Goal: Task Accomplishment & Management: Use online tool/utility

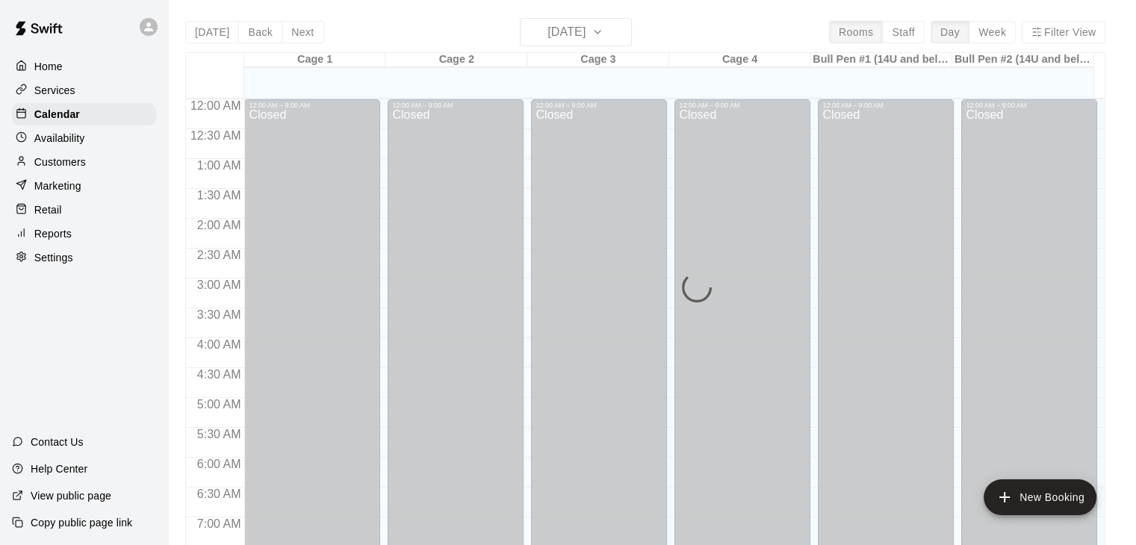
scroll to position [768, 0]
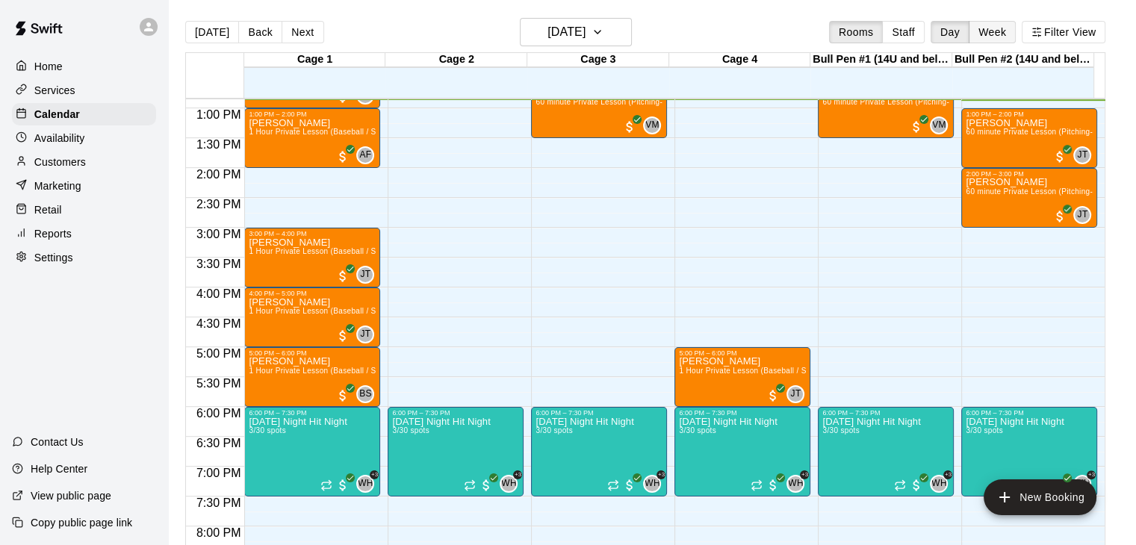
click at [1004, 25] on button "Week" at bounding box center [991, 32] width 47 height 22
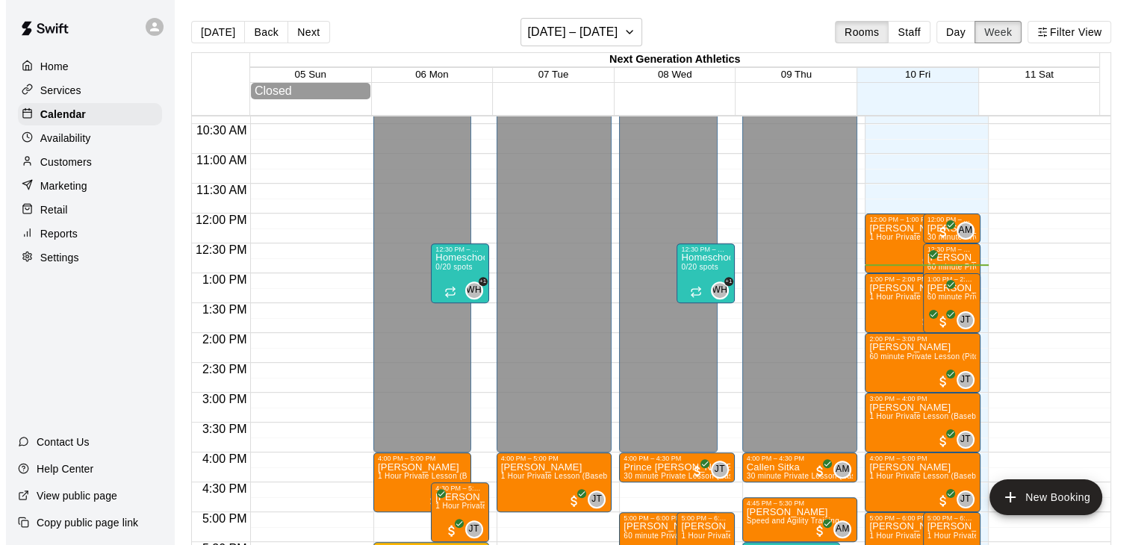
scroll to position [618, 0]
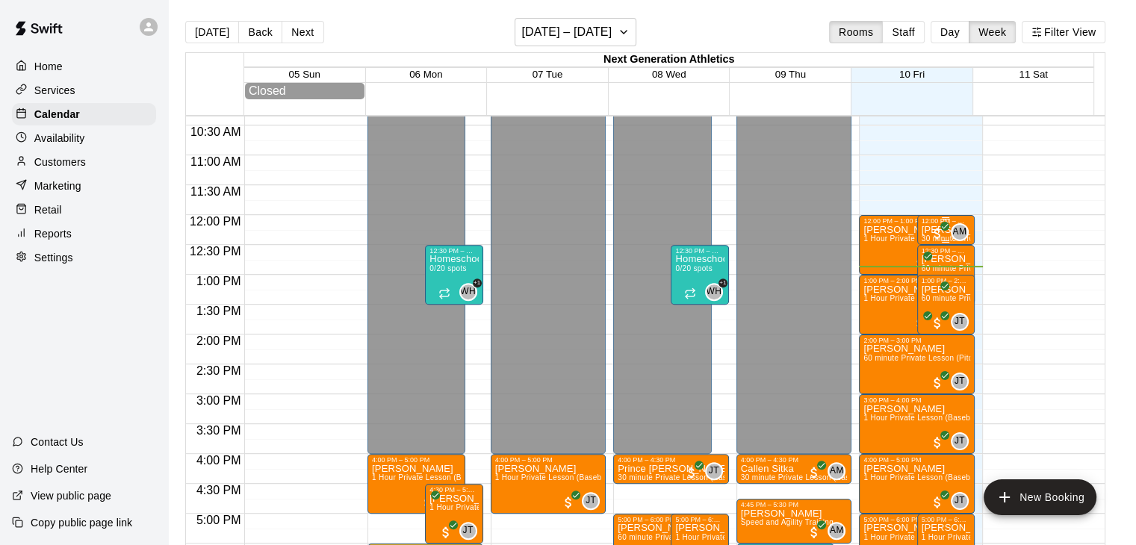
click at [944, 237] on div "AM 0" at bounding box center [949, 232] width 39 height 18
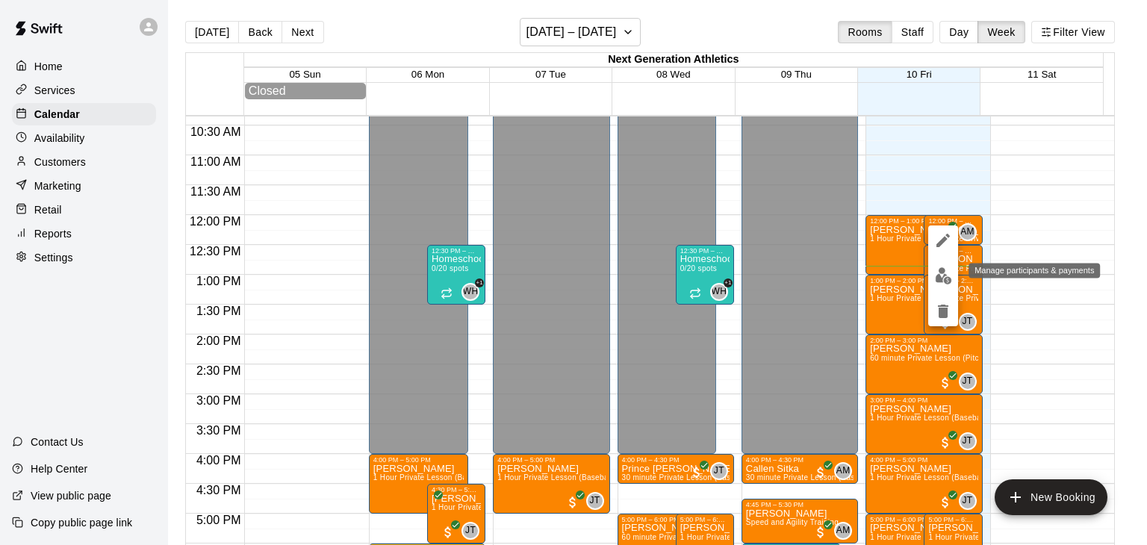
click at [942, 278] on img "edit" at bounding box center [943, 275] width 17 height 17
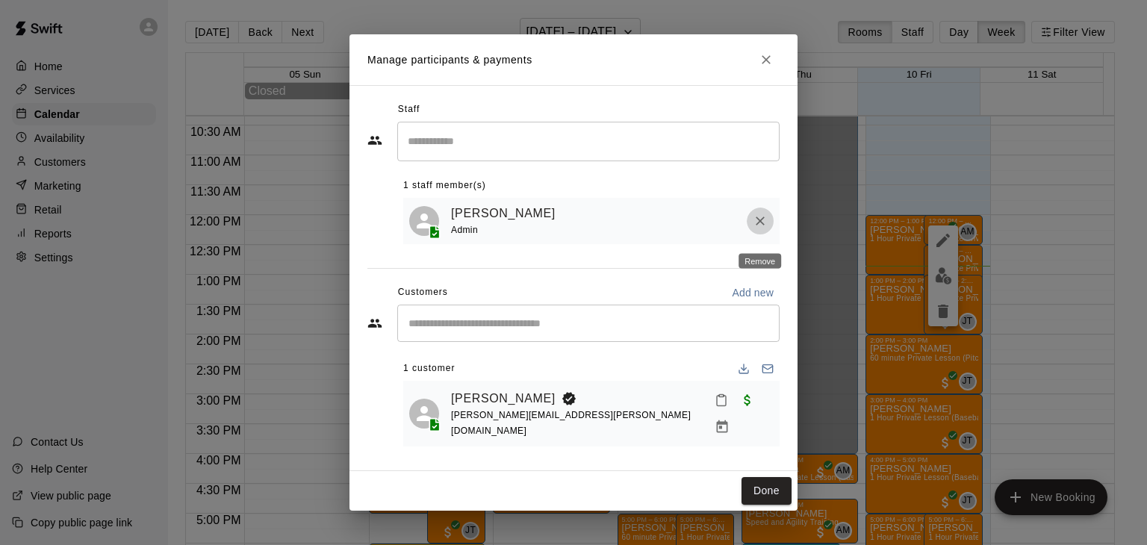
click at [759, 225] on icon "Remove" at bounding box center [760, 221] width 9 height 9
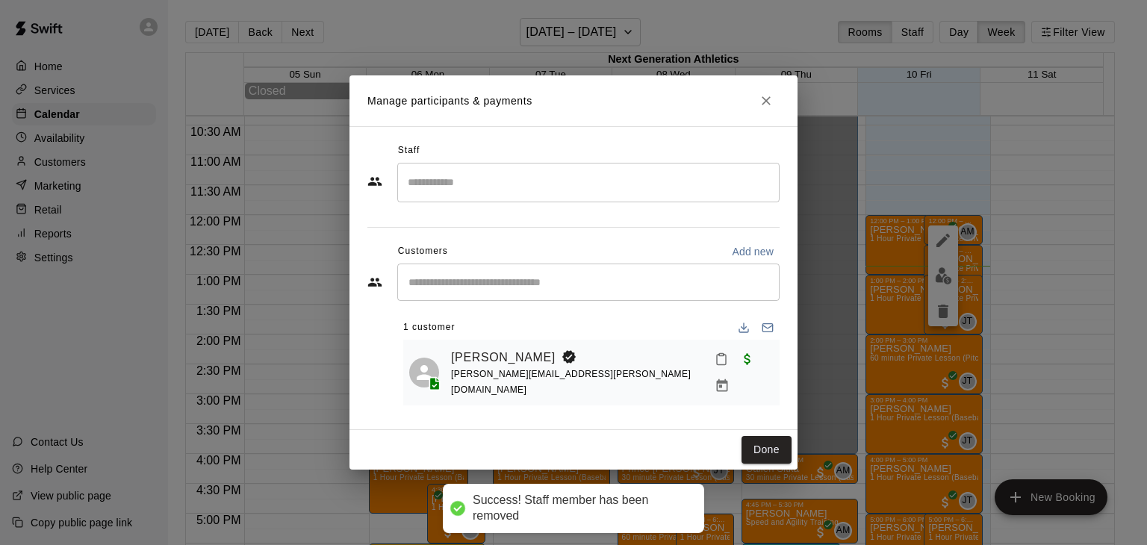
click at [645, 152] on div "Staff" at bounding box center [573, 151] width 412 height 24
click at [640, 177] on input "Search staff" at bounding box center [588, 182] width 369 height 26
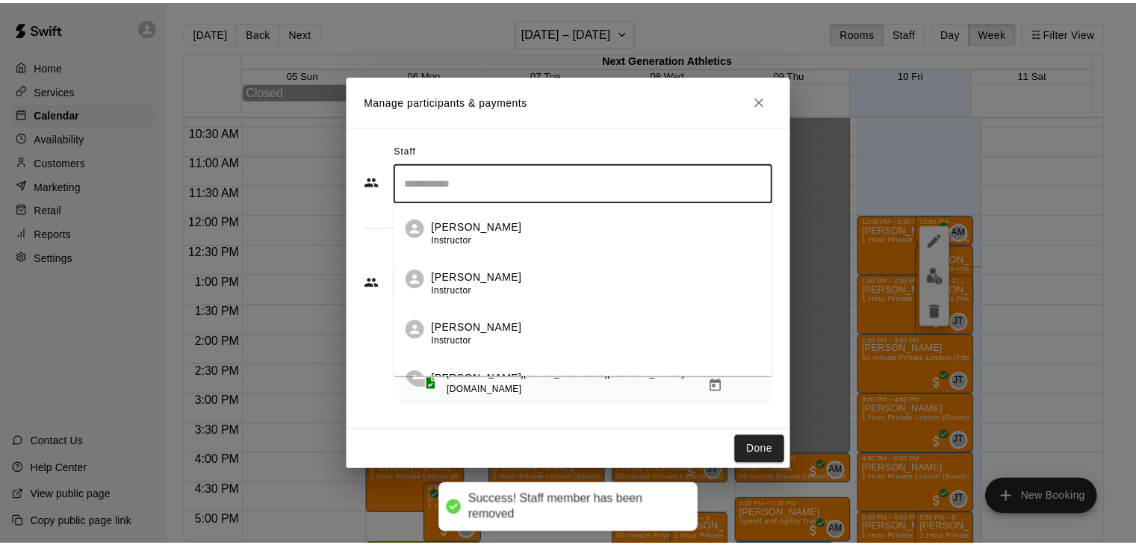
scroll to position [333, 0]
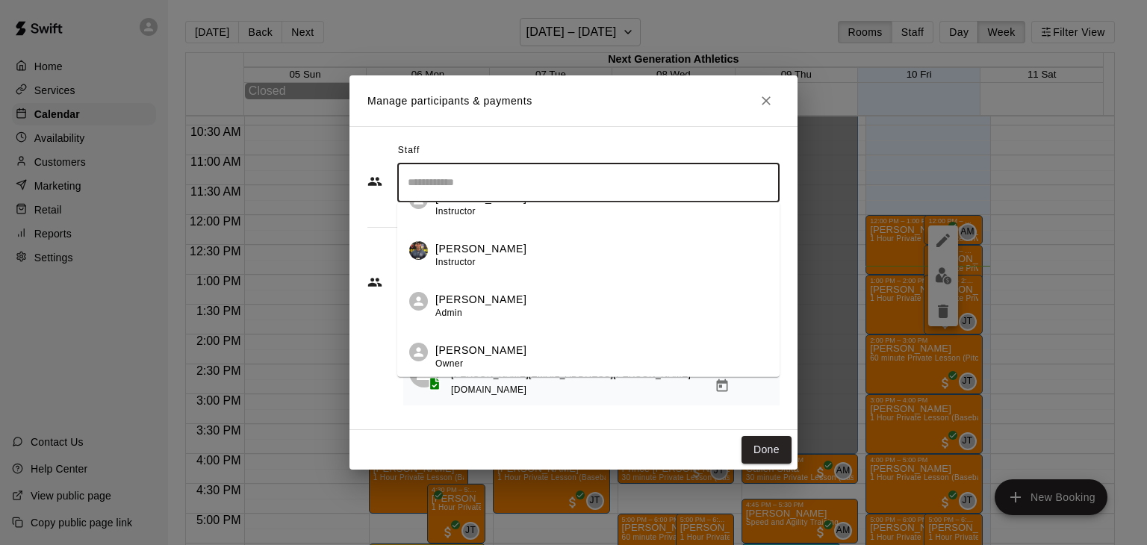
click at [558, 365] on div "Woodrow Hardin Owner" at bounding box center [601, 356] width 332 height 29
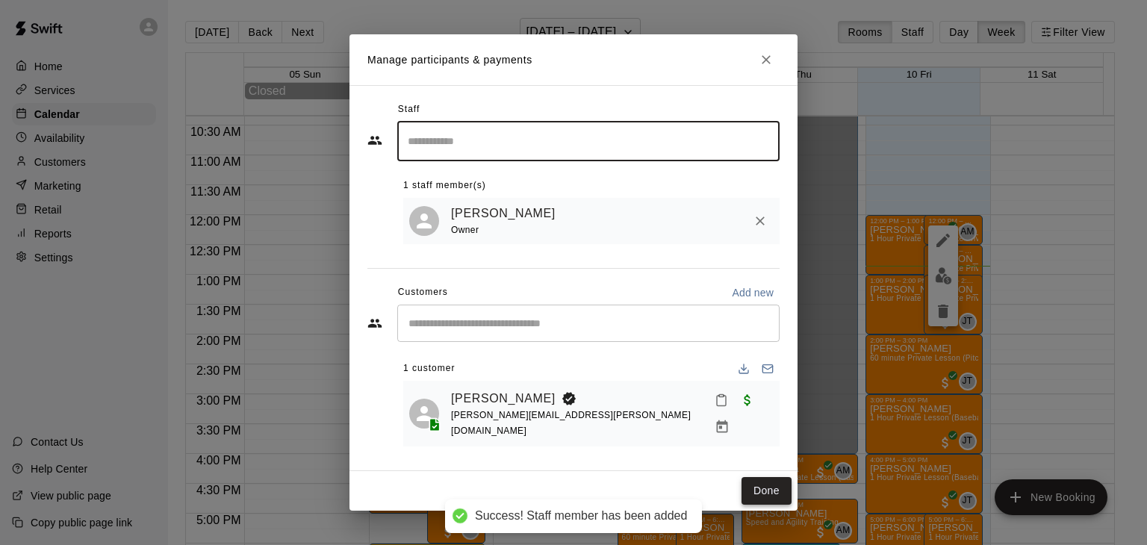
click at [768, 488] on button "Done" at bounding box center [766, 491] width 50 height 28
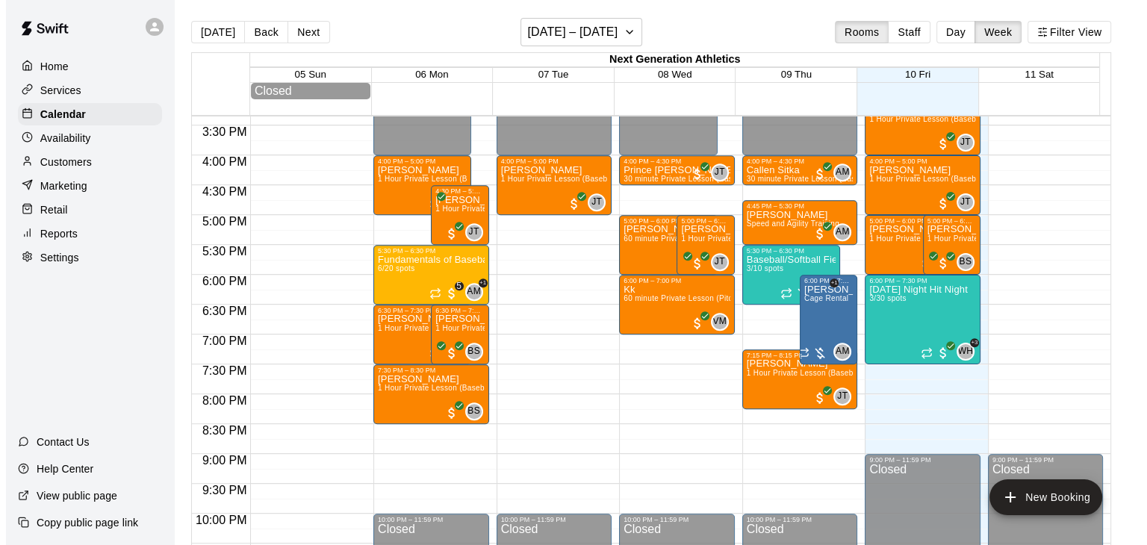
scroll to position [917, 0]
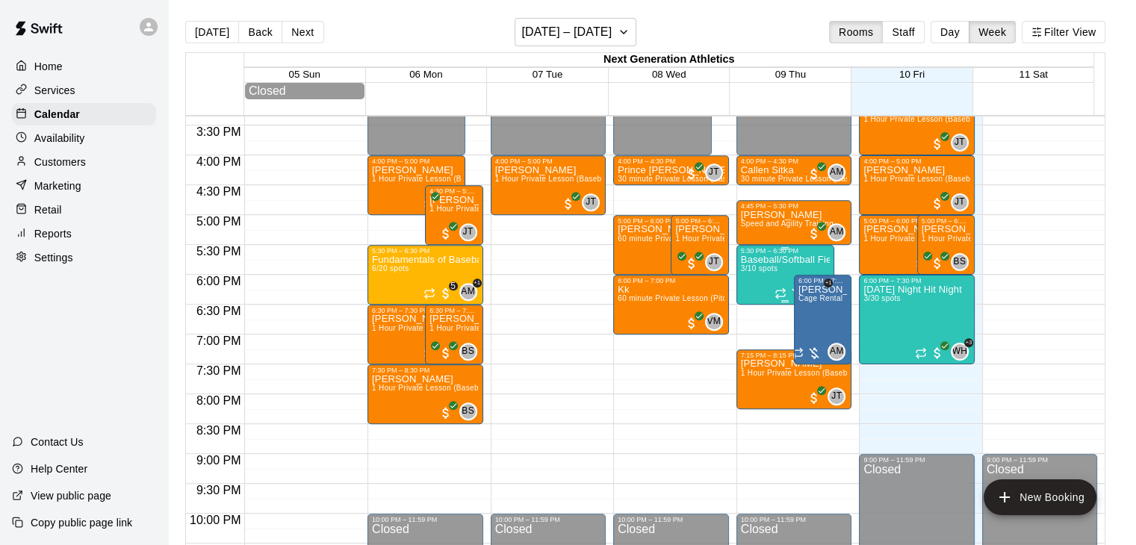
click at [765, 276] on div "Baseball/Softball Fielding Lab 3/10 spots" at bounding box center [785, 527] width 89 height 545
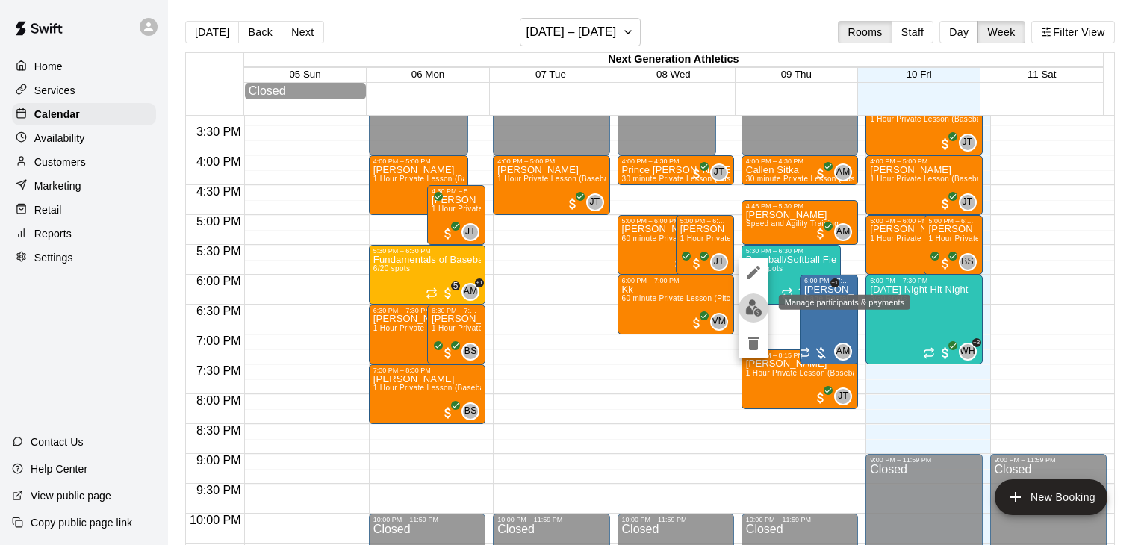
click at [750, 311] on img "edit" at bounding box center [753, 307] width 17 height 17
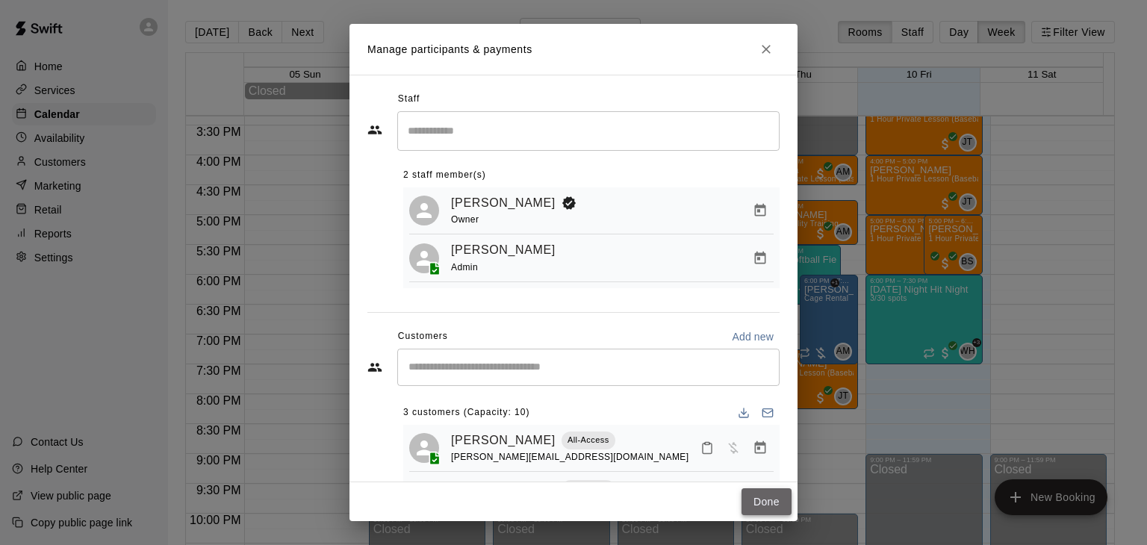
click at [771, 508] on button "Done" at bounding box center [766, 502] width 50 height 28
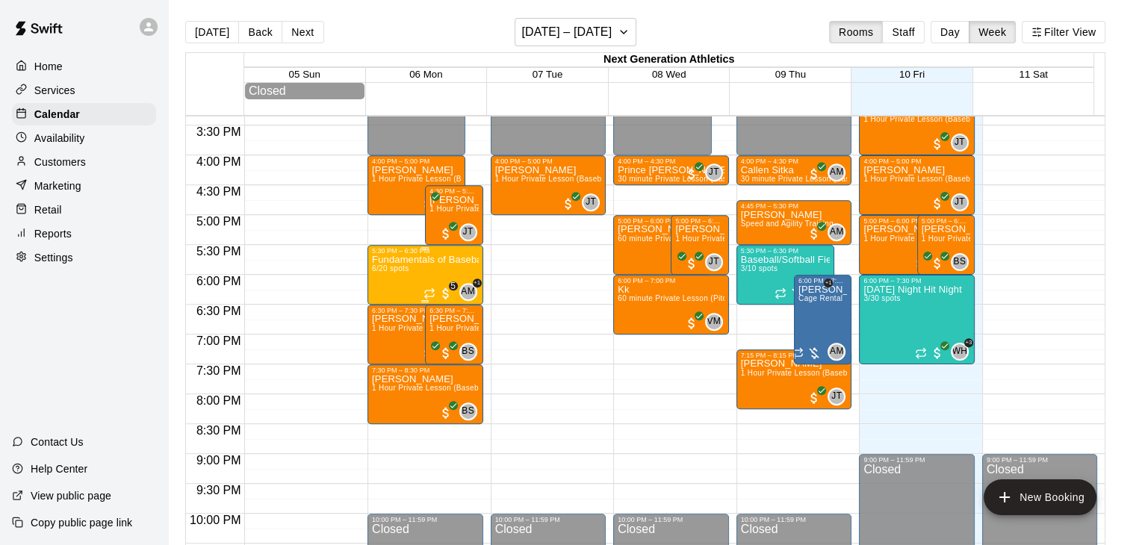
click at [433, 271] on div "Fundamentals of Baseball / Softball 6/20 spots" at bounding box center [425, 527] width 107 height 545
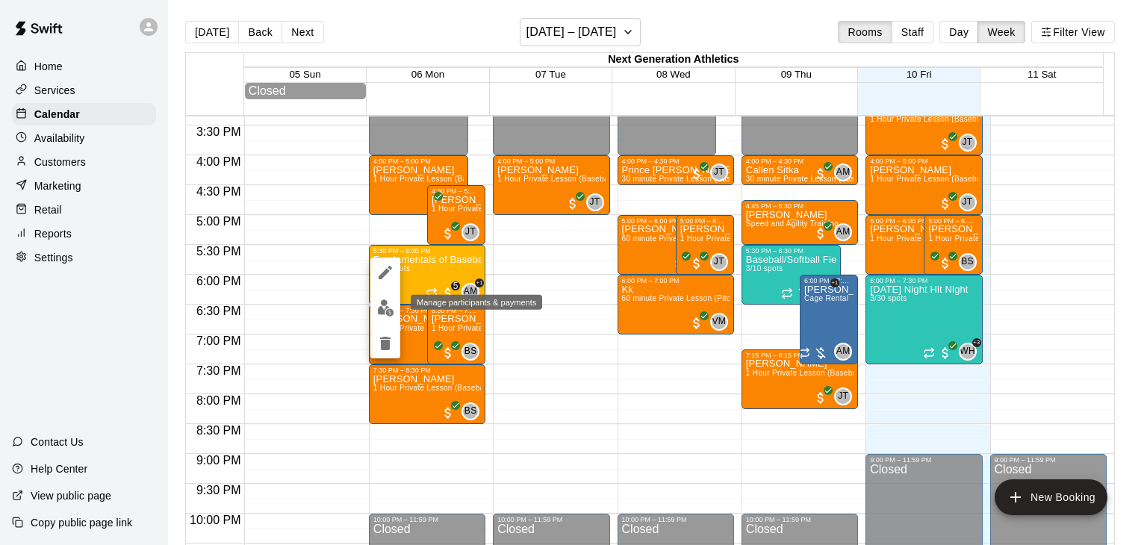
click at [382, 310] on img "edit" at bounding box center [385, 307] width 17 height 17
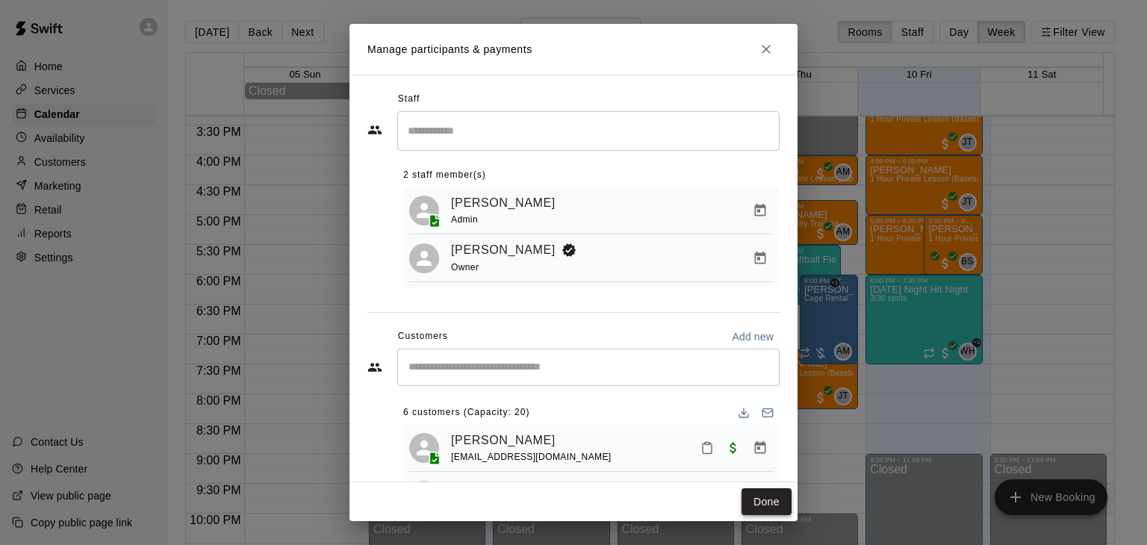
click at [779, 499] on button "Done" at bounding box center [766, 502] width 50 height 28
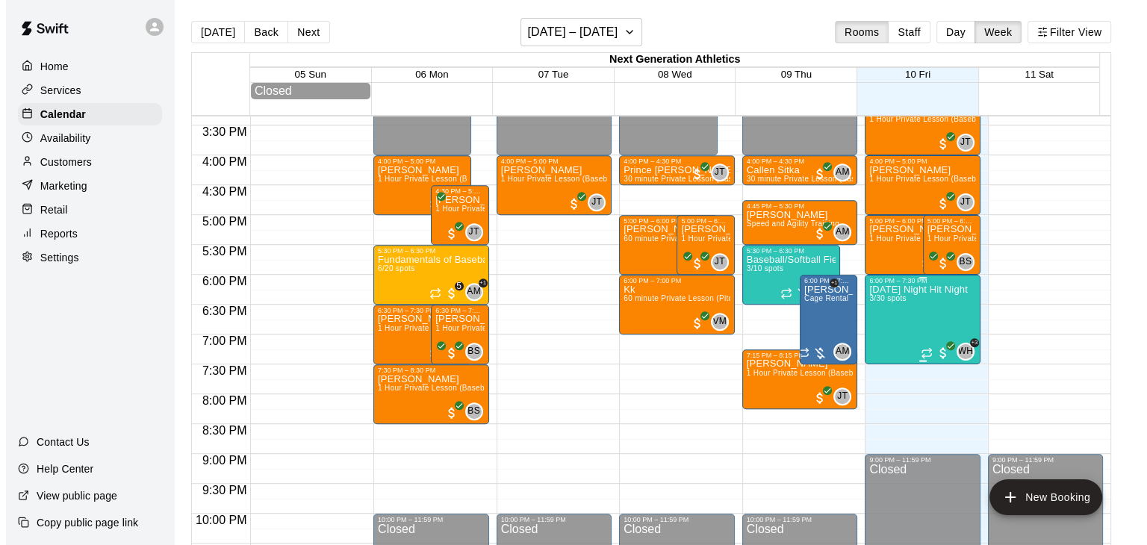
click img "edit"
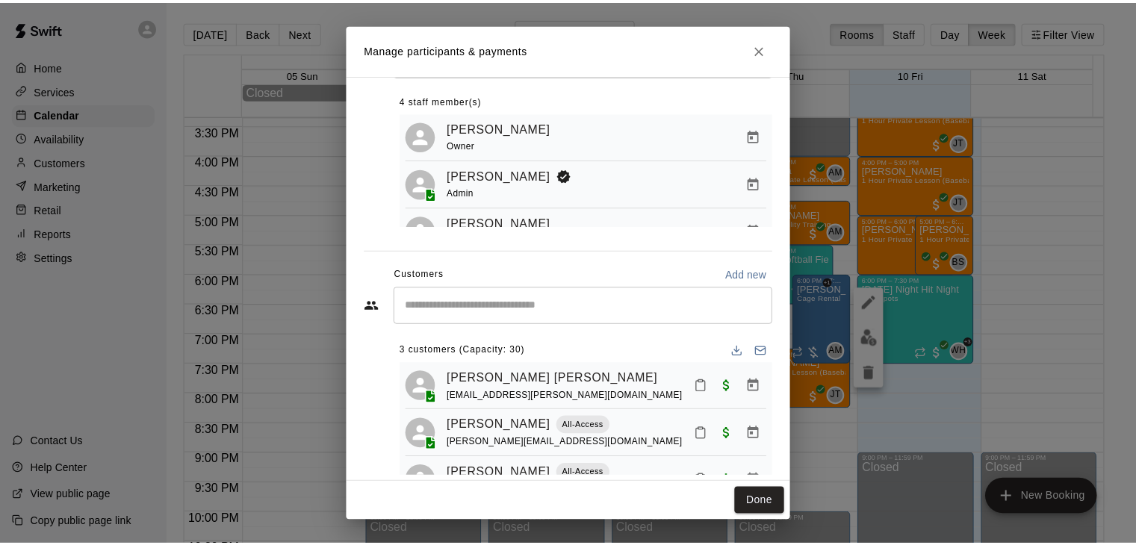
scroll to position [41, 0]
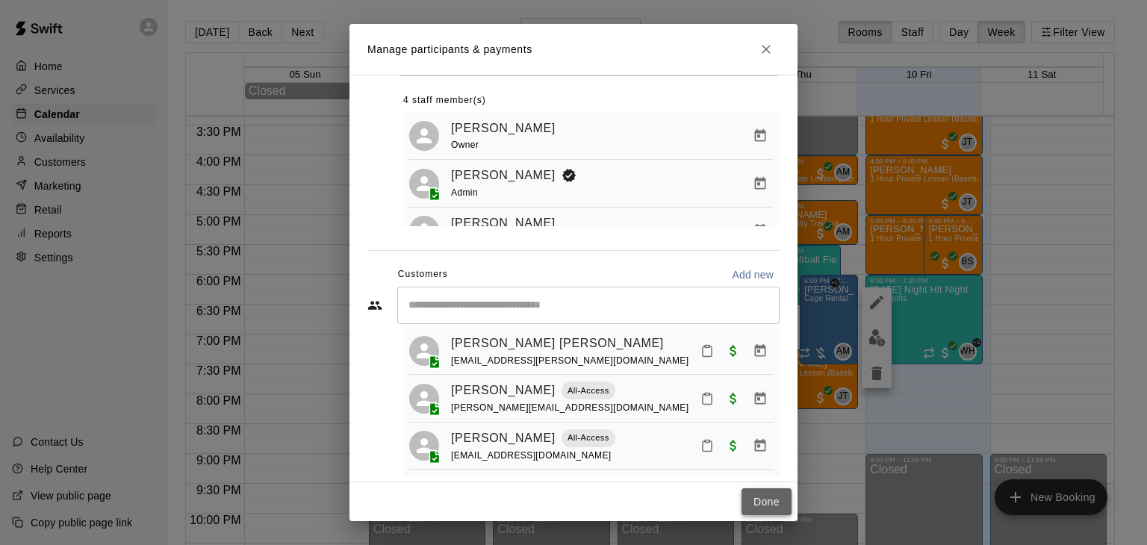
click at [768, 506] on button "Done" at bounding box center [766, 502] width 50 height 28
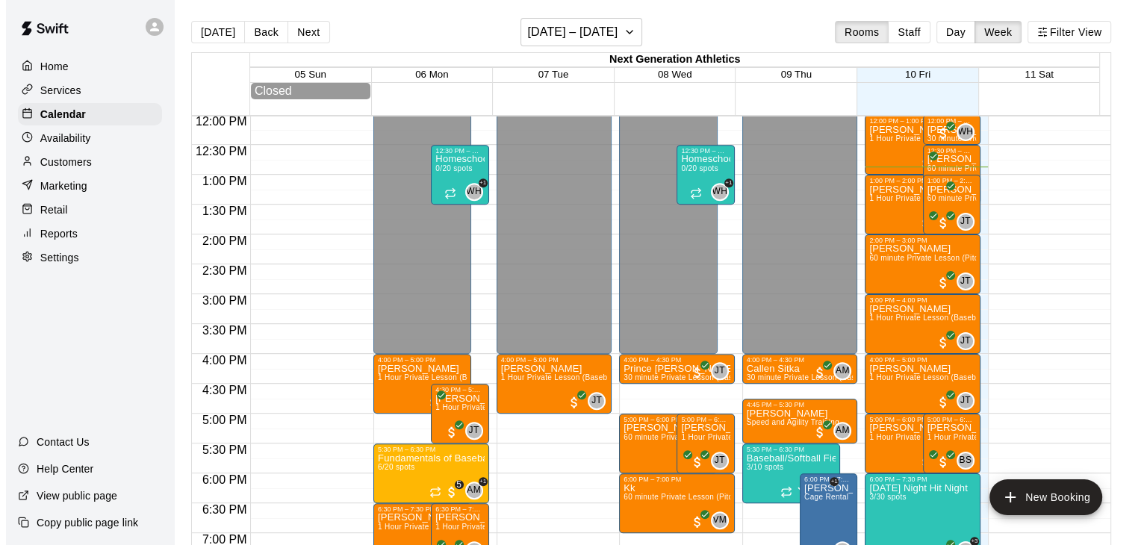
scroll to position [693, 0]
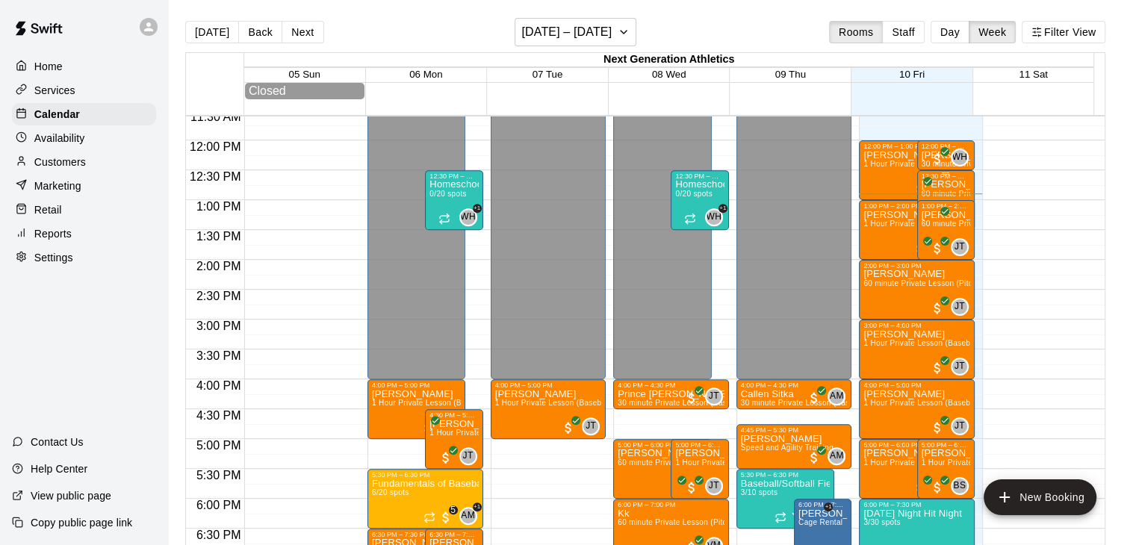
click at [944, 180] on div "12:30 PM – 1:30 PM" at bounding box center [945, 175] width 49 height 7
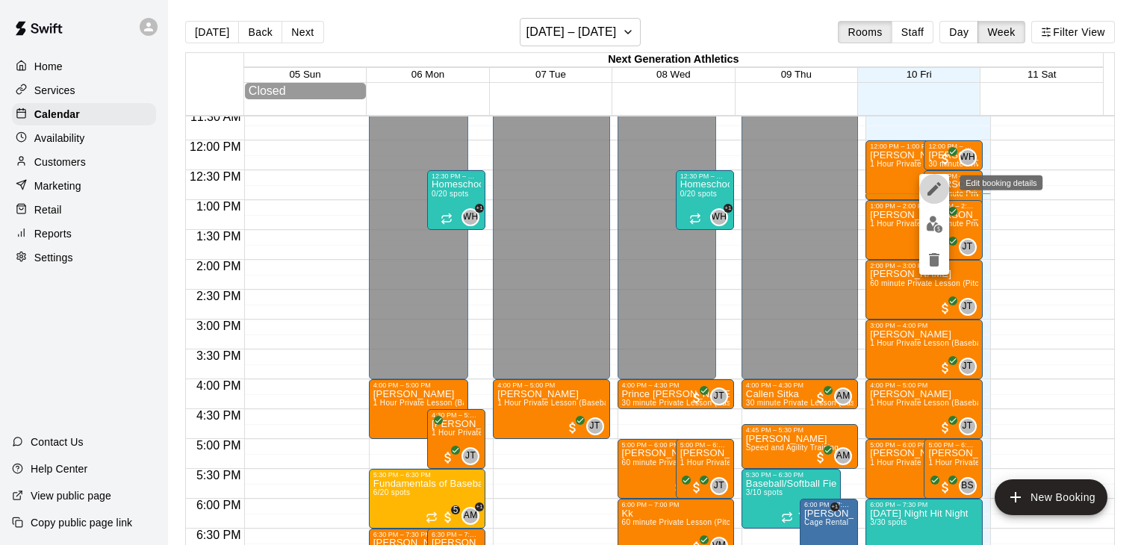
click at [934, 187] on icon "edit" at bounding box center [933, 188] width 13 height 13
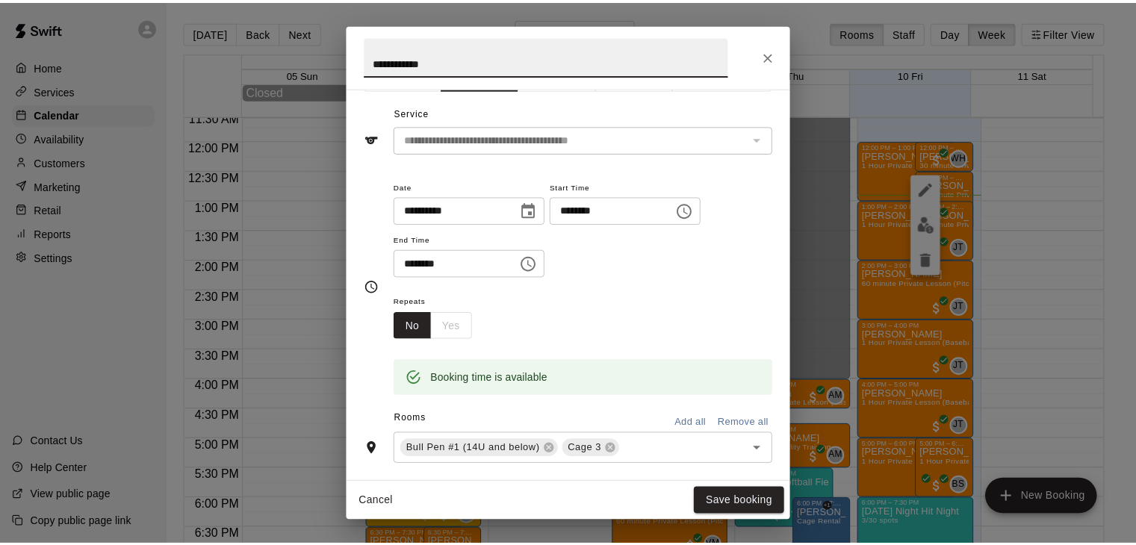
scroll to position [0, 0]
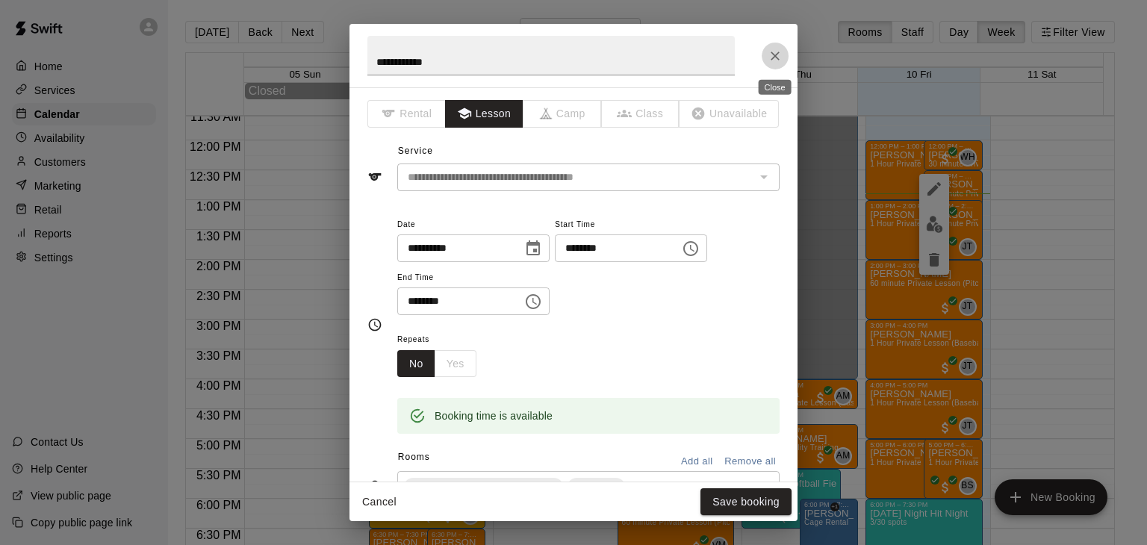
click at [776, 57] on icon "Close" at bounding box center [775, 56] width 9 height 9
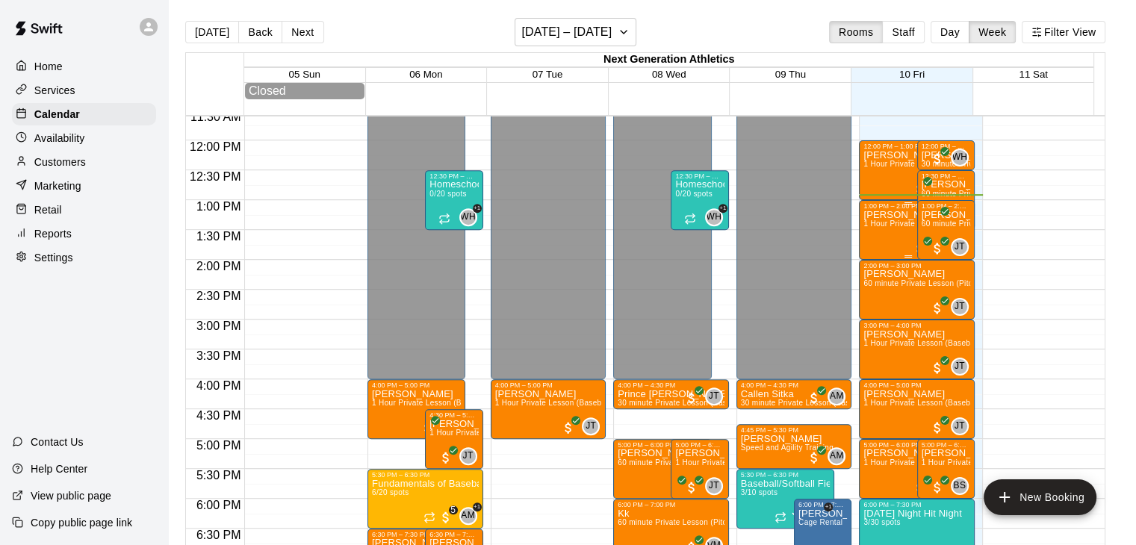
click at [894, 228] on span "1 Hour Private Lesson (Baseball / Softball fielding and hitting)" at bounding box center [972, 224] width 219 height 8
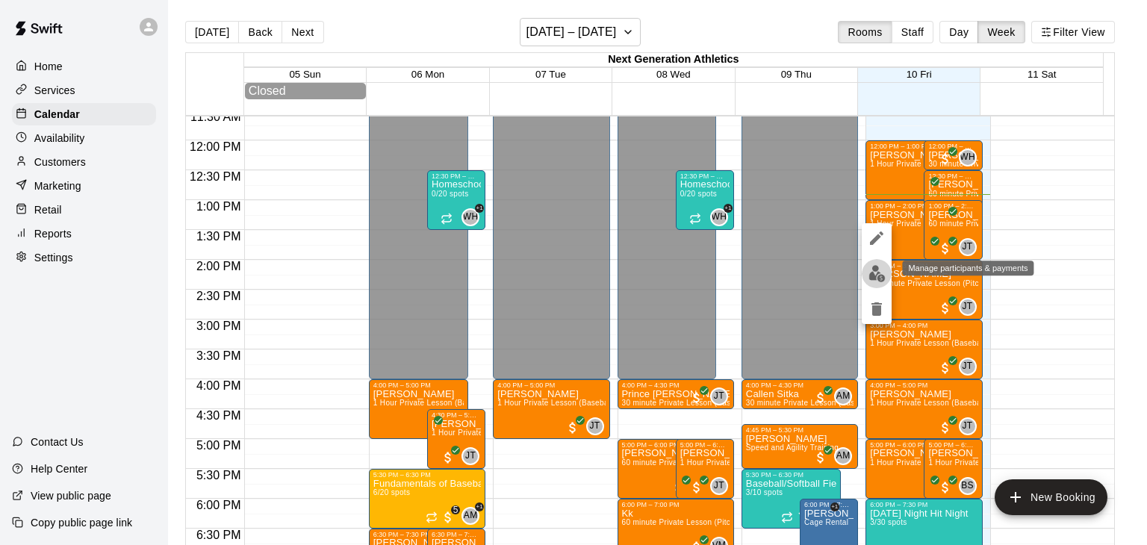
click at [871, 282] on button "edit" at bounding box center [877, 273] width 30 height 29
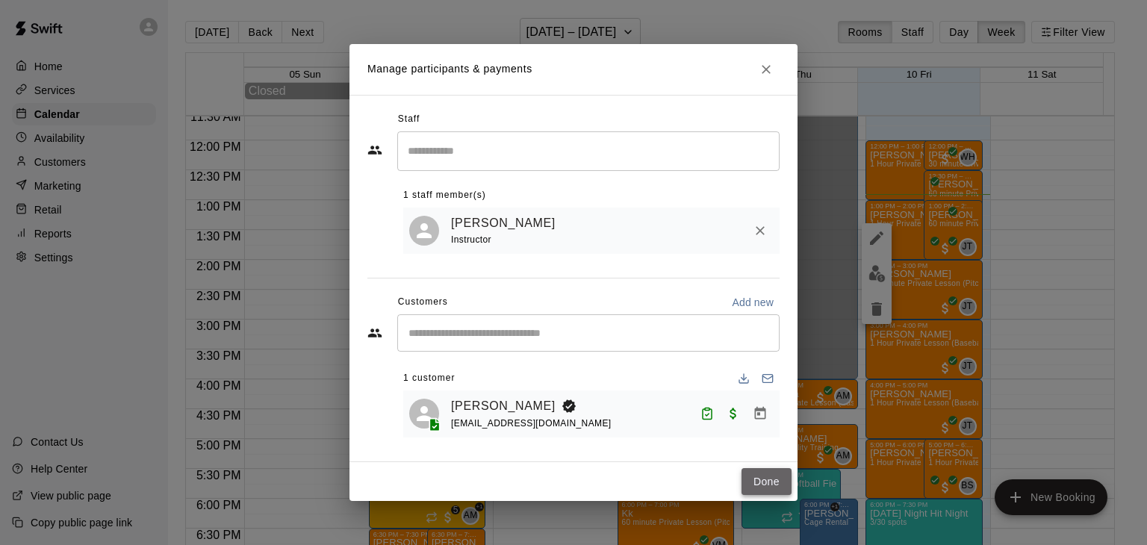
click at [773, 479] on button "Done" at bounding box center [766, 482] width 50 height 28
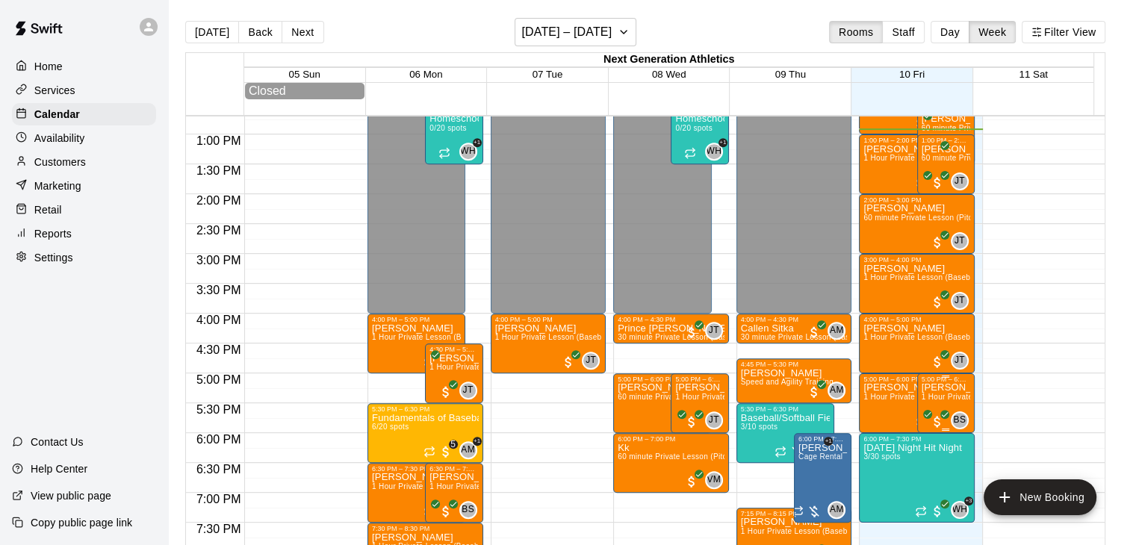
scroll to position [842, 0]
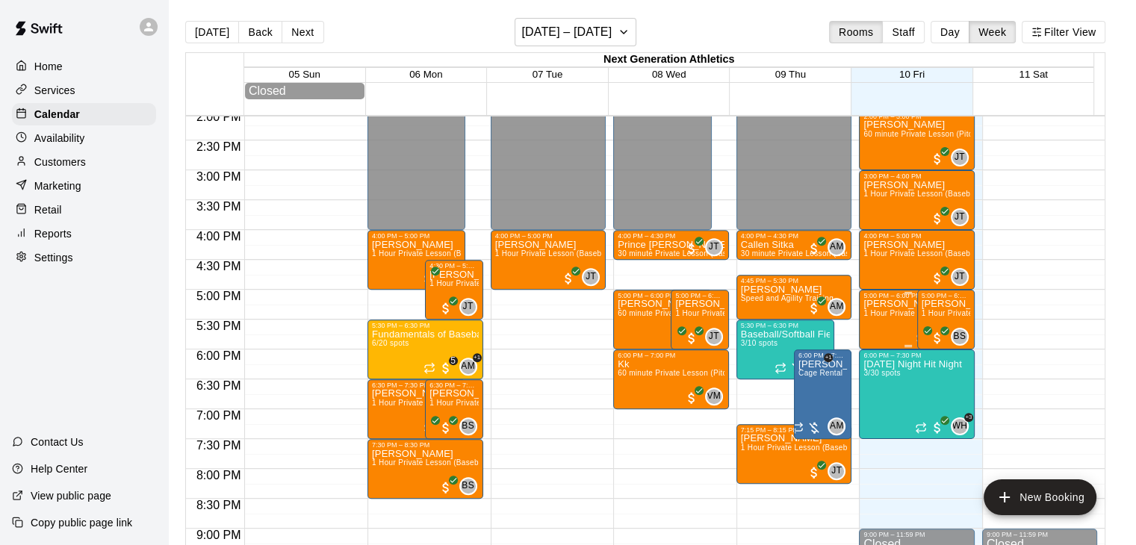
click at [877, 304] on p "Levi Malik" at bounding box center [907, 304] width 89 height 0
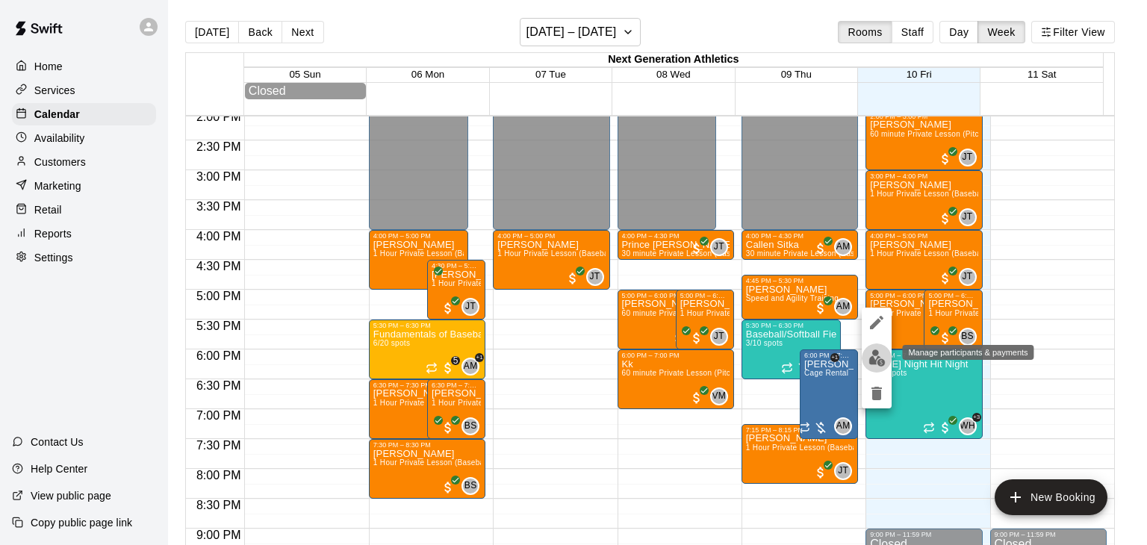
click at [875, 364] on img "edit" at bounding box center [876, 357] width 17 height 17
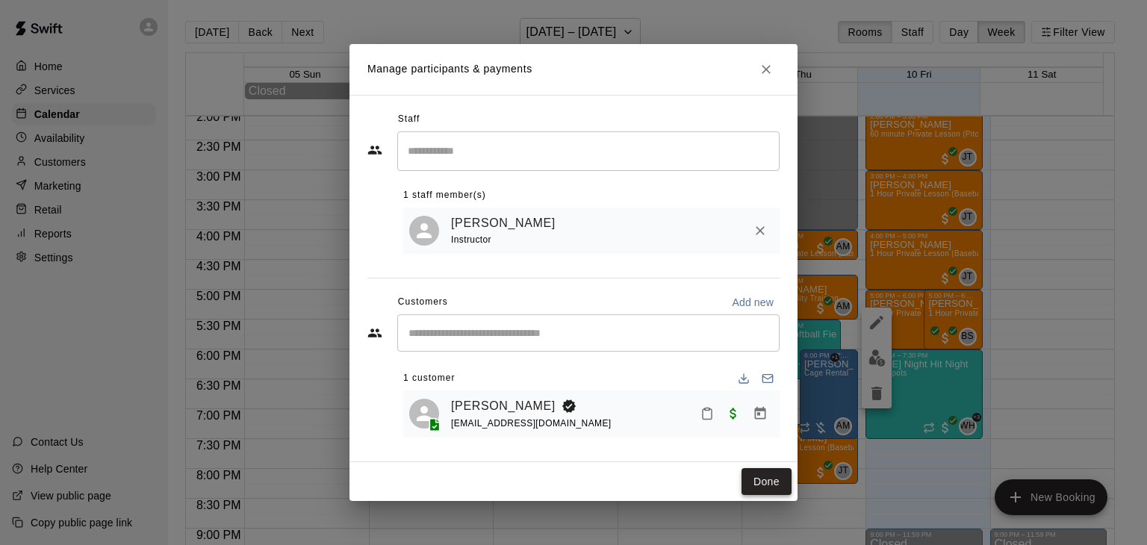
click at [769, 478] on button "Done" at bounding box center [766, 482] width 50 height 28
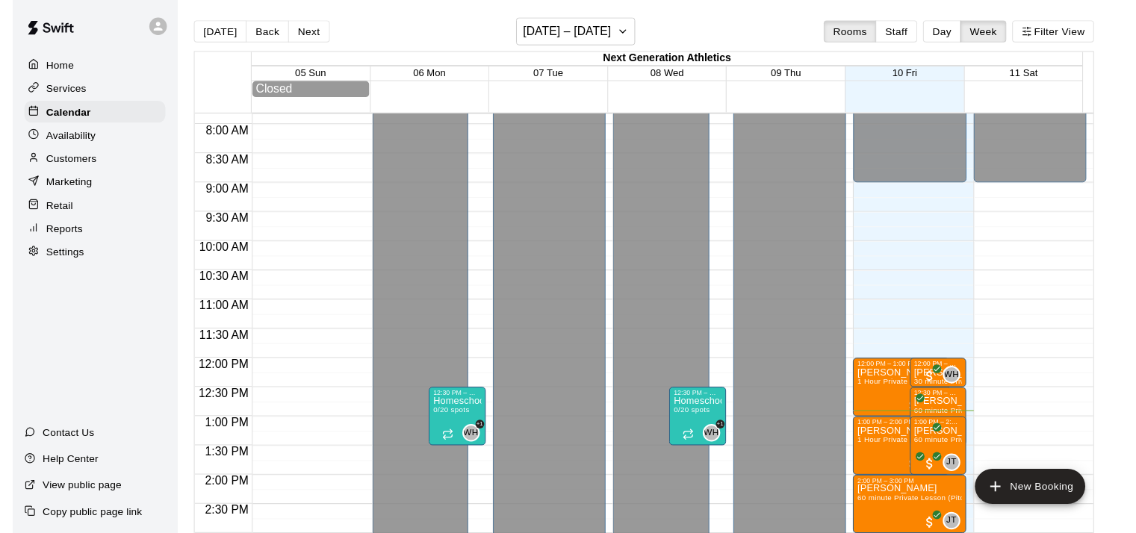
scroll to position [373, 0]
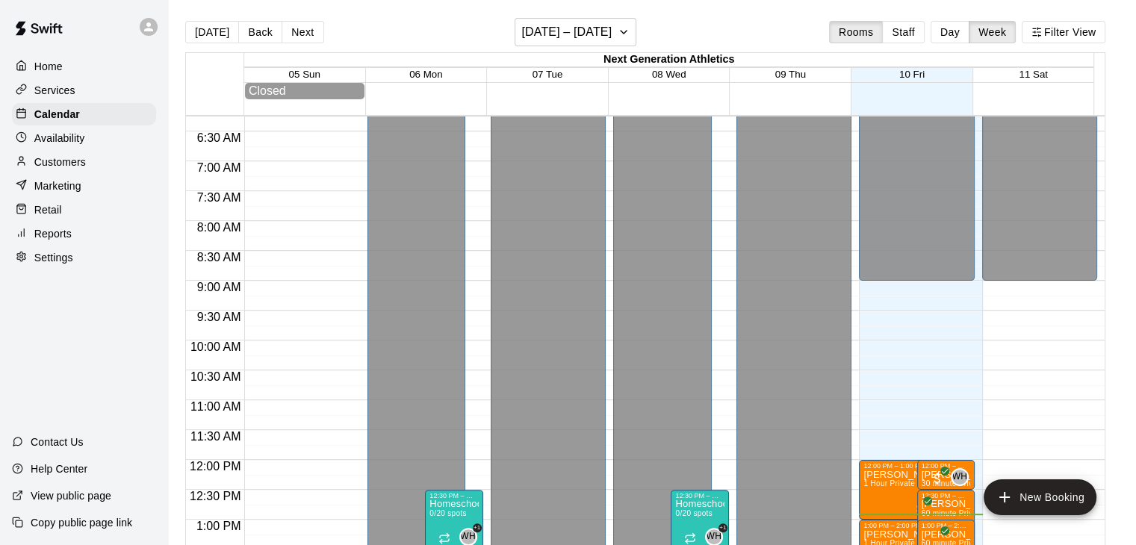
click at [57, 245] on div "Reports" at bounding box center [84, 233] width 144 height 22
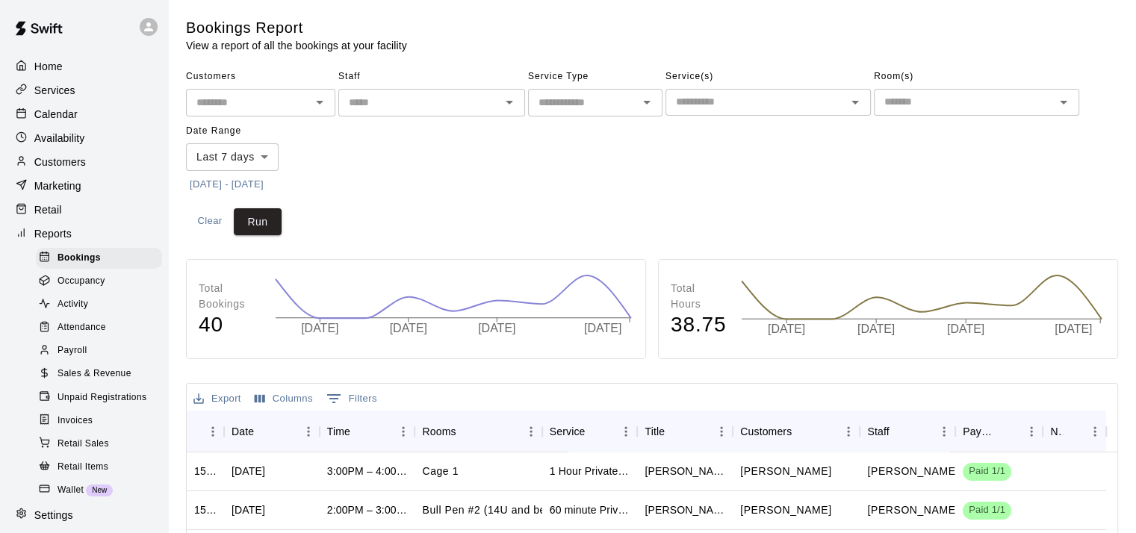
click at [89, 361] on div "Payroll" at bounding box center [99, 350] width 126 height 21
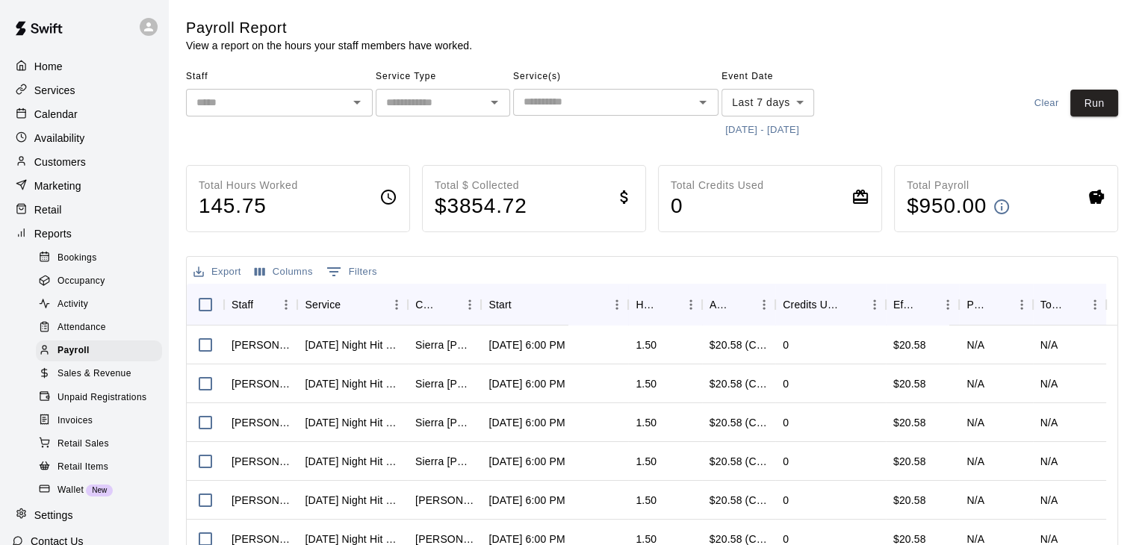
click at [785, 133] on button "10/3/2025 - 10/10/2025" at bounding box center [761, 130] width 81 height 23
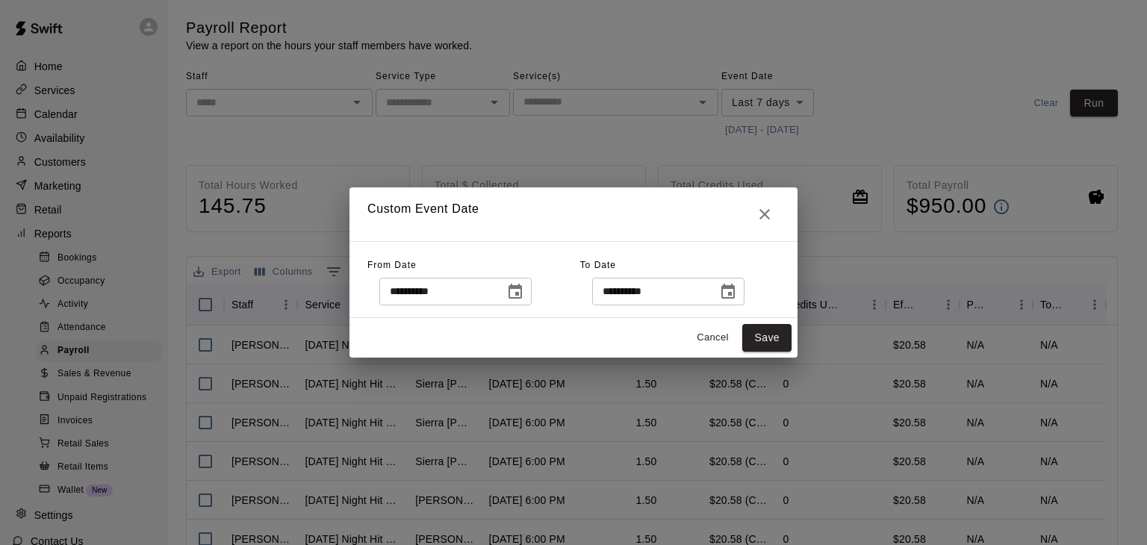
click at [524, 289] on icon "Choose date, selected date is Oct 3, 2025" at bounding box center [515, 292] width 18 height 18
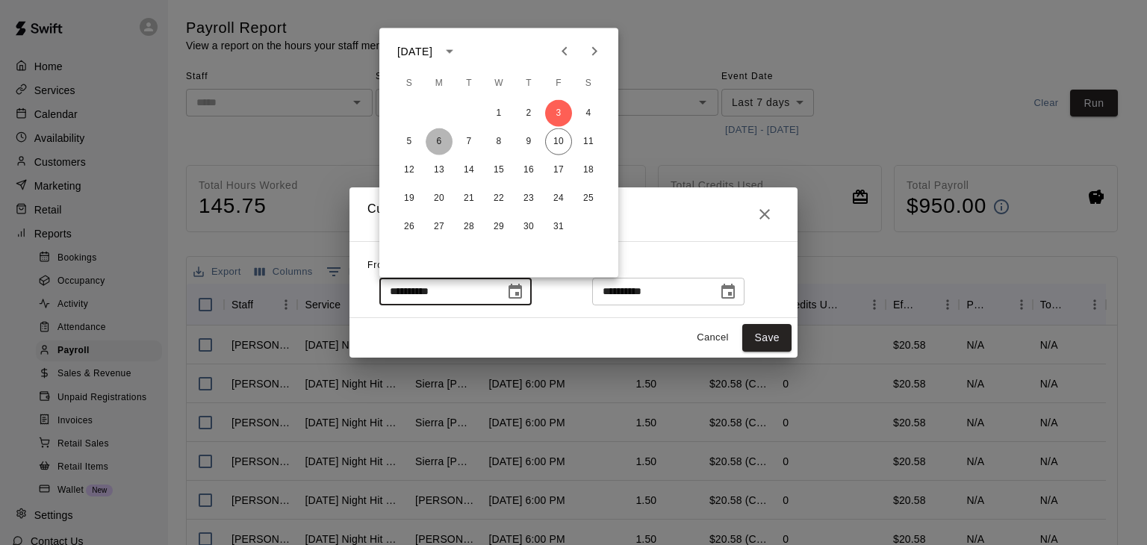
click at [439, 139] on button "6" at bounding box center [439, 141] width 27 height 27
type input "**********"
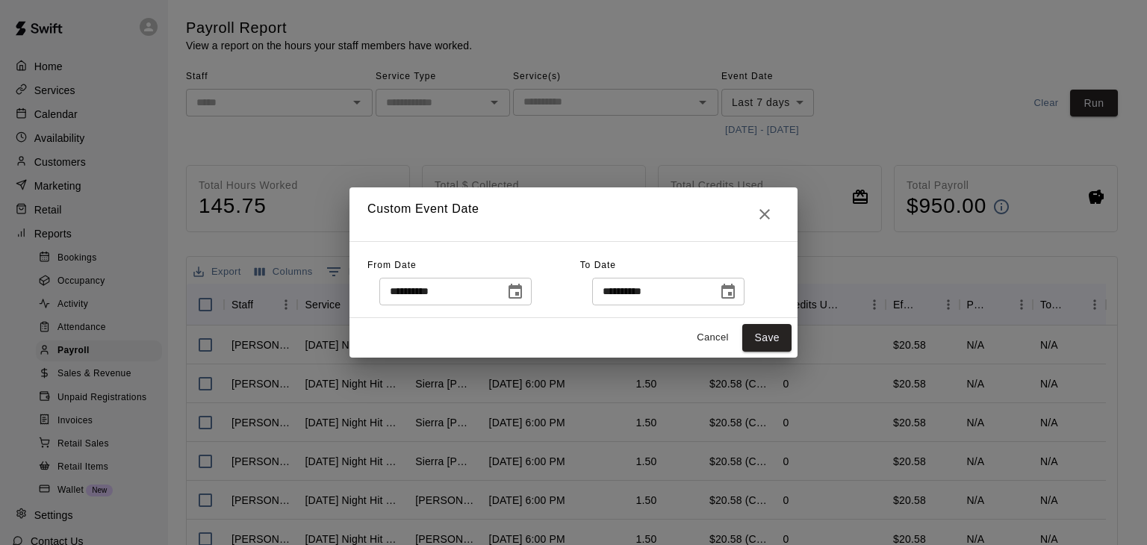
click at [743, 303] on button "Choose date, selected date is Oct 10, 2025" at bounding box center [728, 292] width 30 height 30
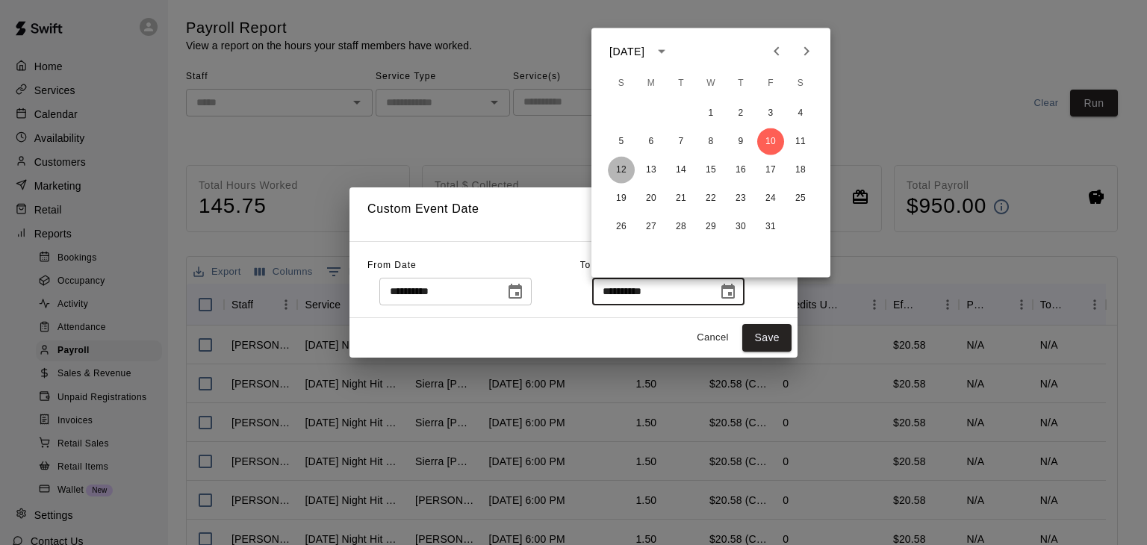
click at [623, 171] on button "12" at bounding box center [621, 170] width 27 height 27
type input "**********"
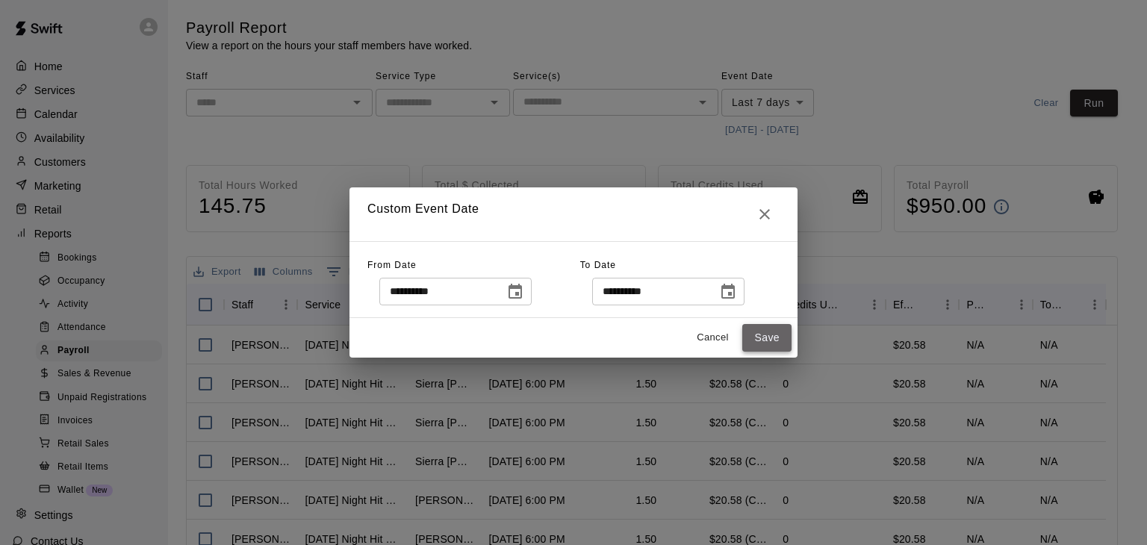
click at [771, 343] on button "Save" at bounding box center [766, 338] width 49 height 28
type input "******"
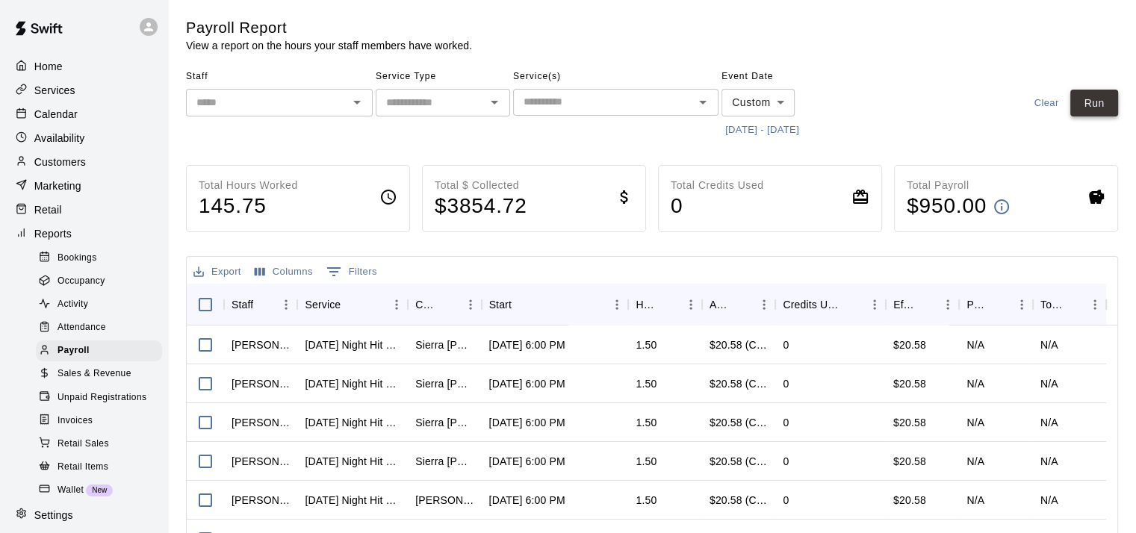
click at [1088, 103] on button "Run" at bounding box center [1094, 104] width 48 height 28
click at [360, 100] on icon "Open" at bounding box center [357, 102] width 18 height 18
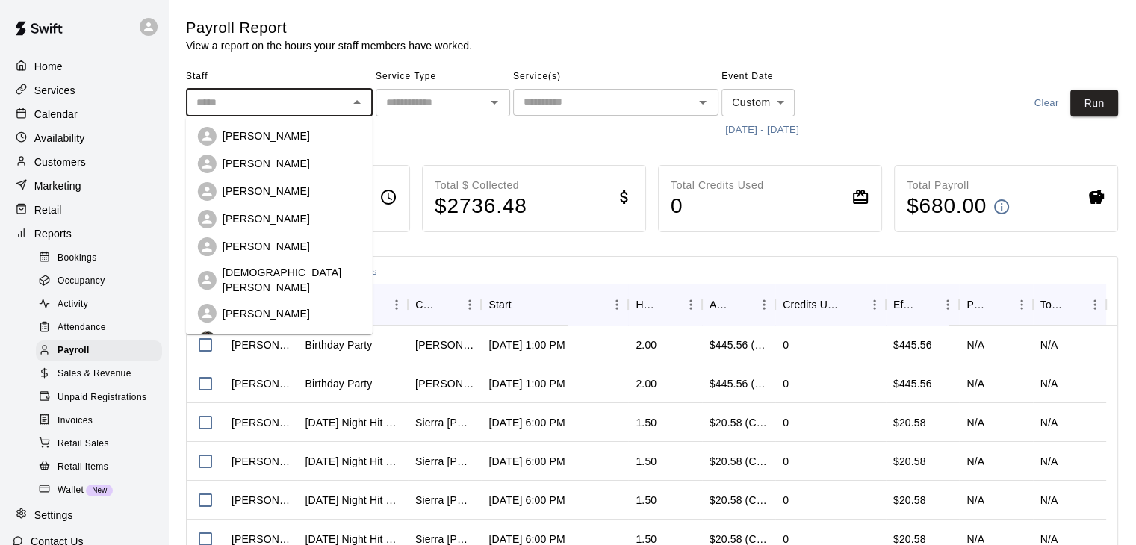
click at [269, 250] on p "[PERSON_NAME]" at bounding box center [265, 246] width 87 height 15
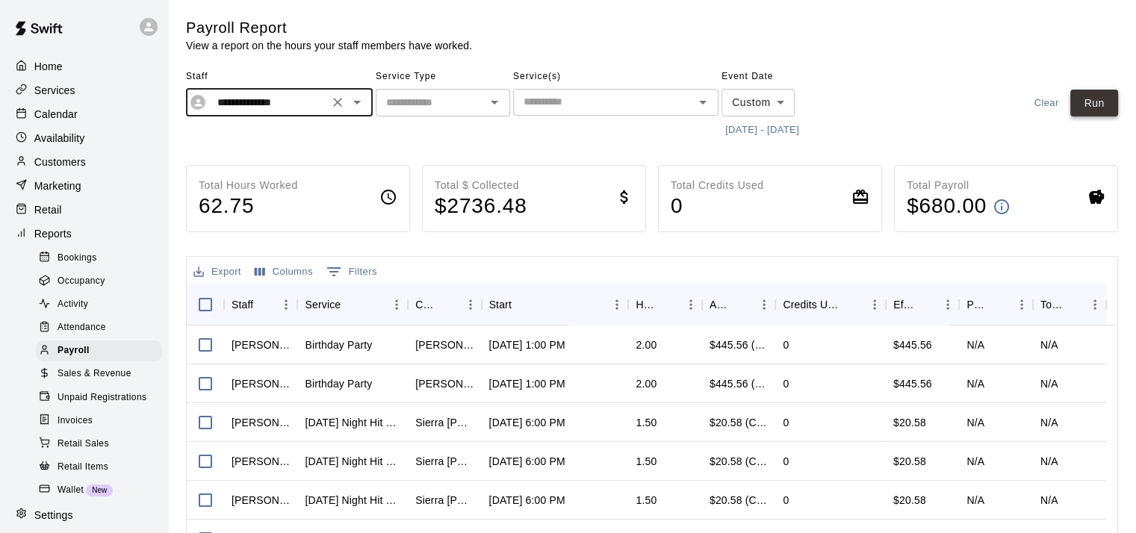
click at [1101, 102] on button "Run" at bounding box center [1094, 104] width 48 height 28
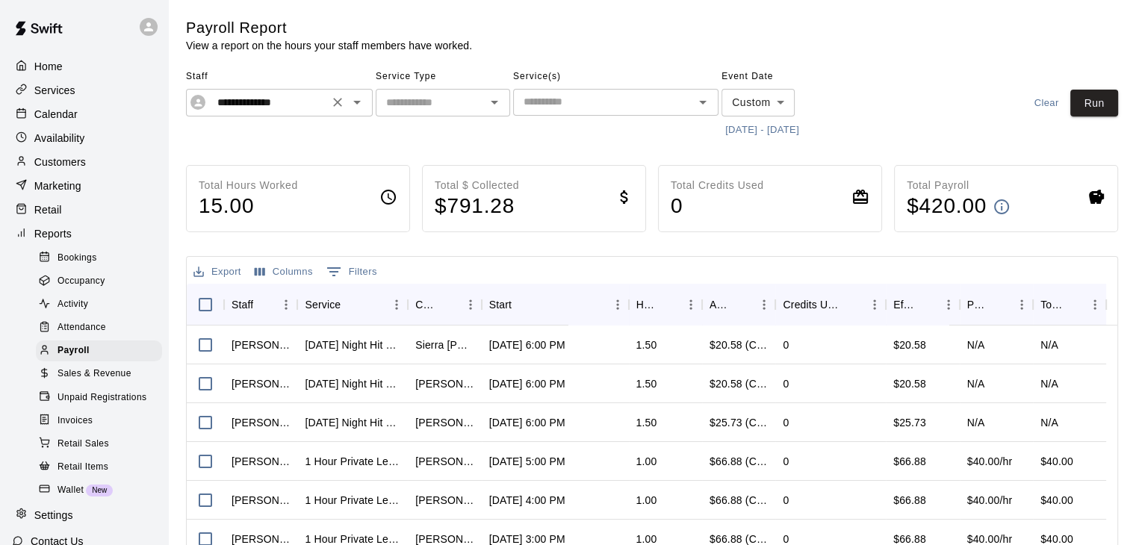
click at [357, 105] on icon "Open" at bounding box center [357, 102] width 18 height 18
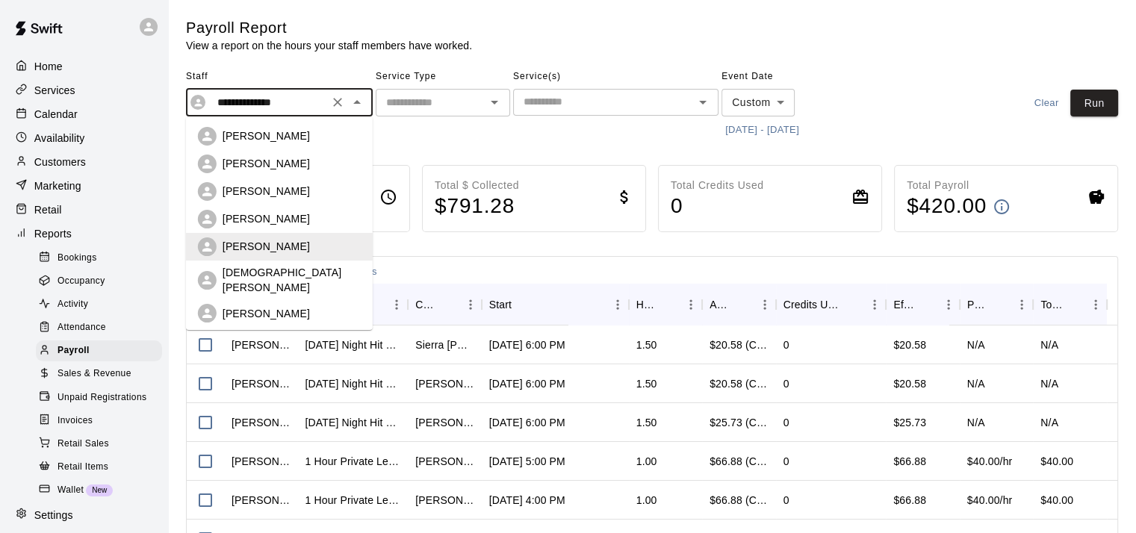
click at [296, 144] on div "Kenzie Soriano" at bounding box center [279, 136] width 163 height 19
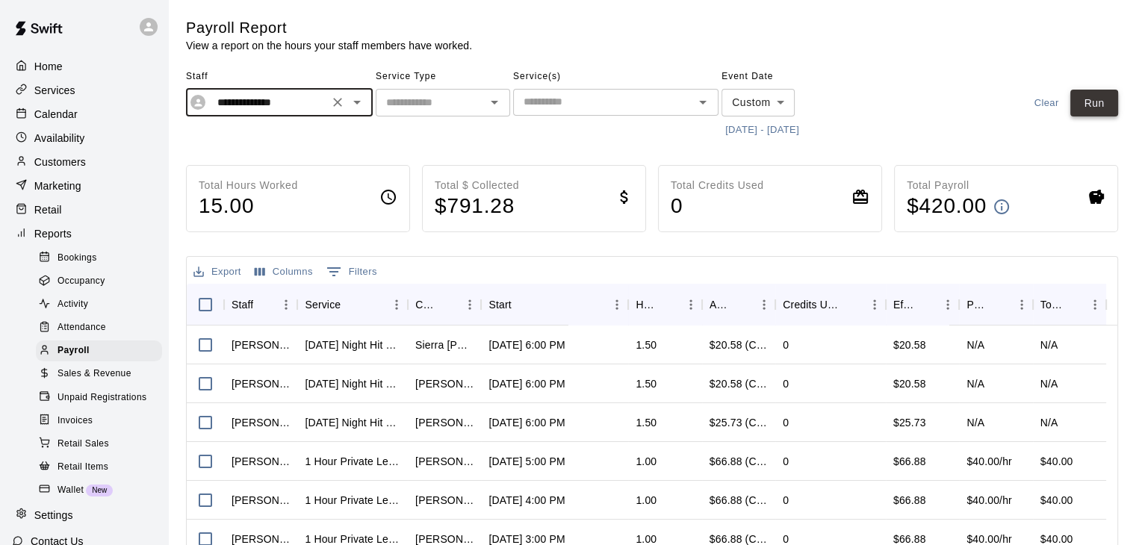
click at [1084, 112] on button "Run" at bounding box center [1094, 104] width 48 height 28
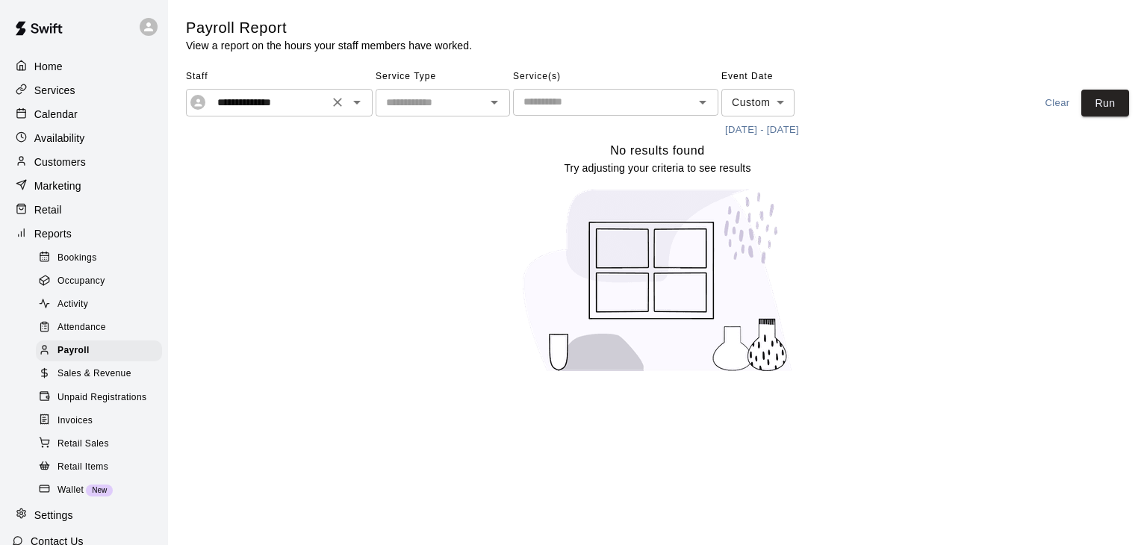
click at [358, 108] on icon "Open" at bounding box center [357, 102] width 18 height 18
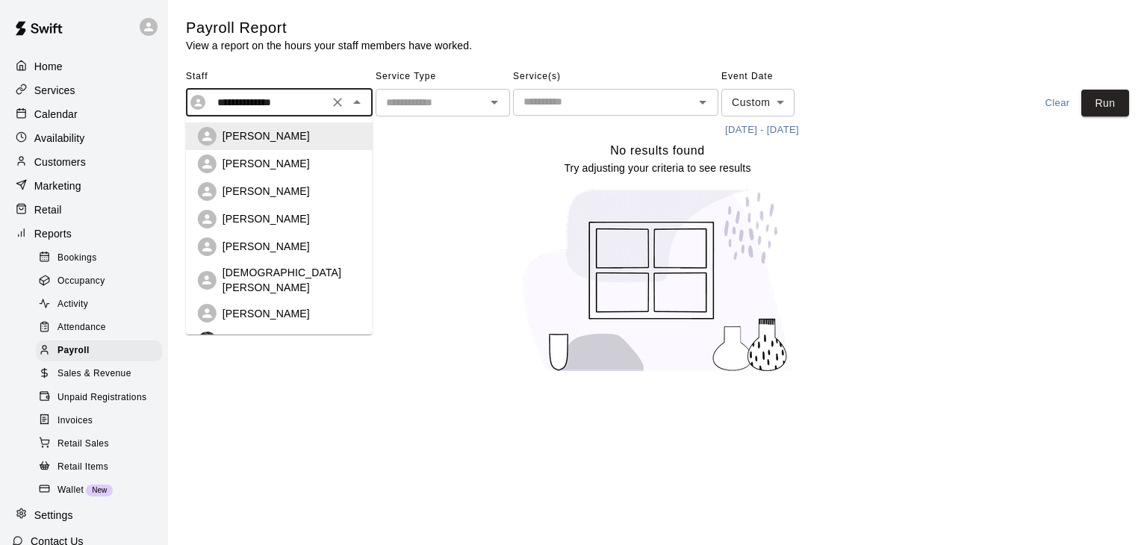
click at [326, 161] on div "Lillian Franco" at bounding box center [291, 163] width 138 height 15
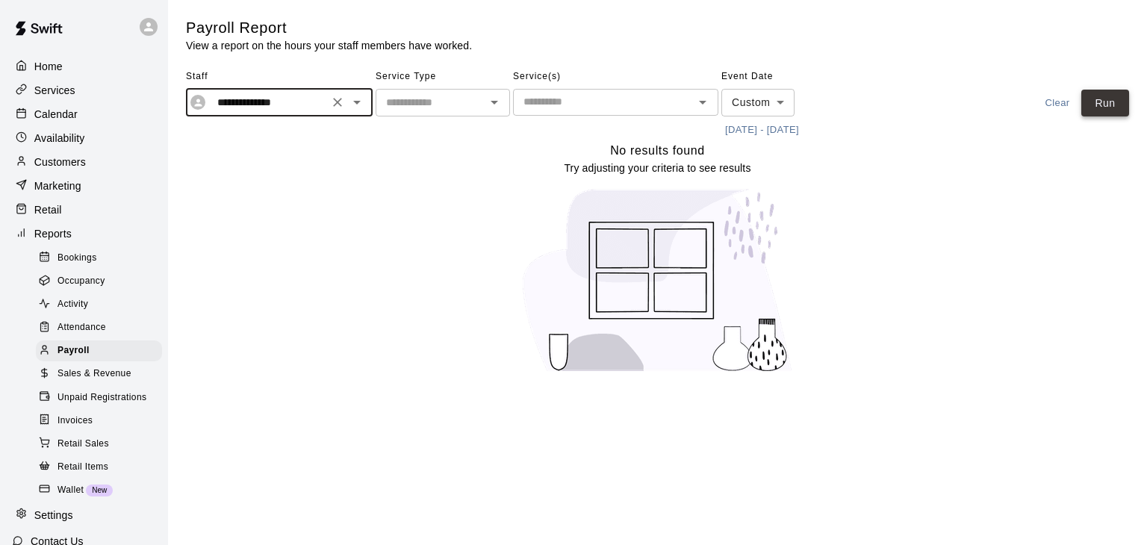
click at [1120, 101] on button "Run" at bounding box center [1105, 104] width 48 height 28
click at [355, 102] on icon "Open" at bounding box center [356, 103] width 7 height 4
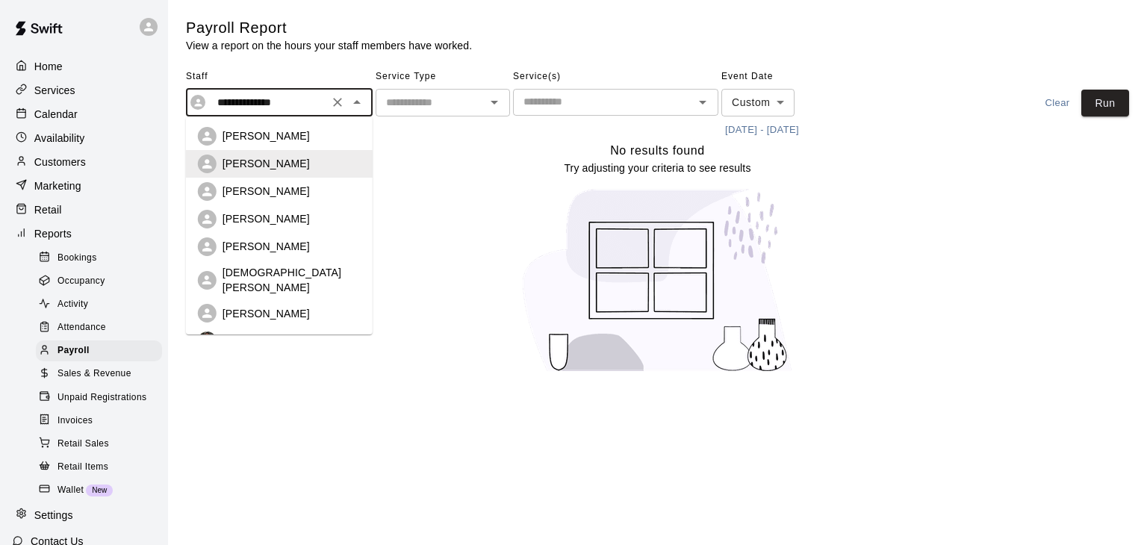
click at [310, 189] on div "[PERSON_NAME]" at bounding box center [291, 191] width 138 height 15
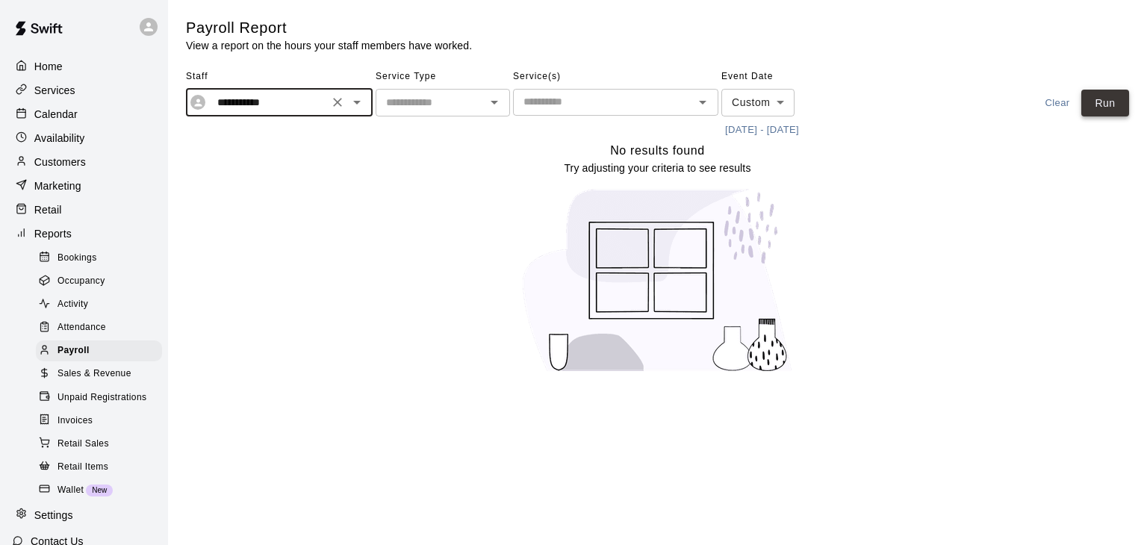
click at [1111, 100] on button "Run" at bounding box center [1105, 104] width 48 height 28
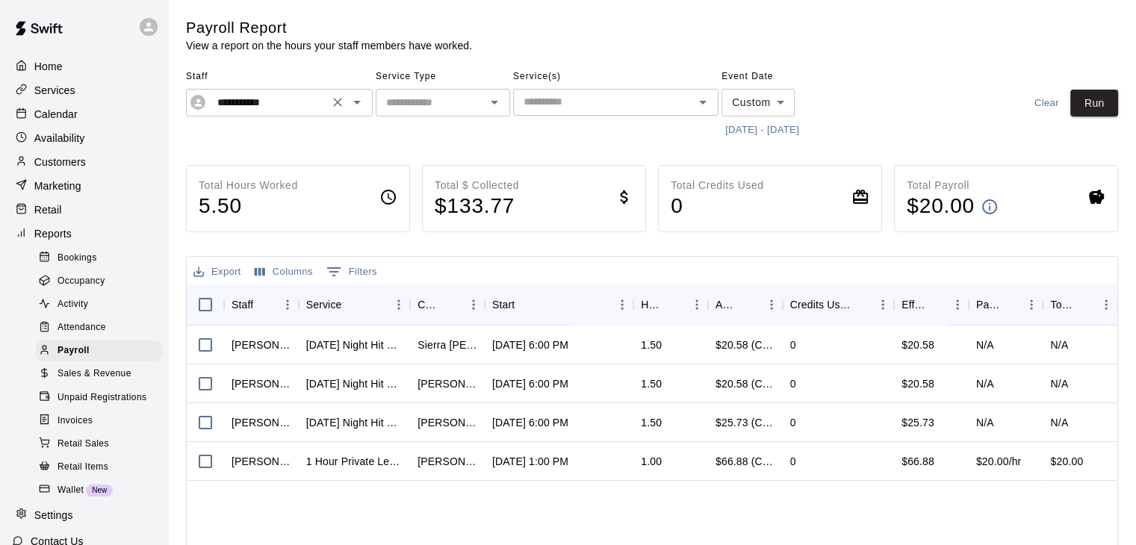
click at [355, 104] on icon "Open" at bounding box center [357, 102] width 18 height 18
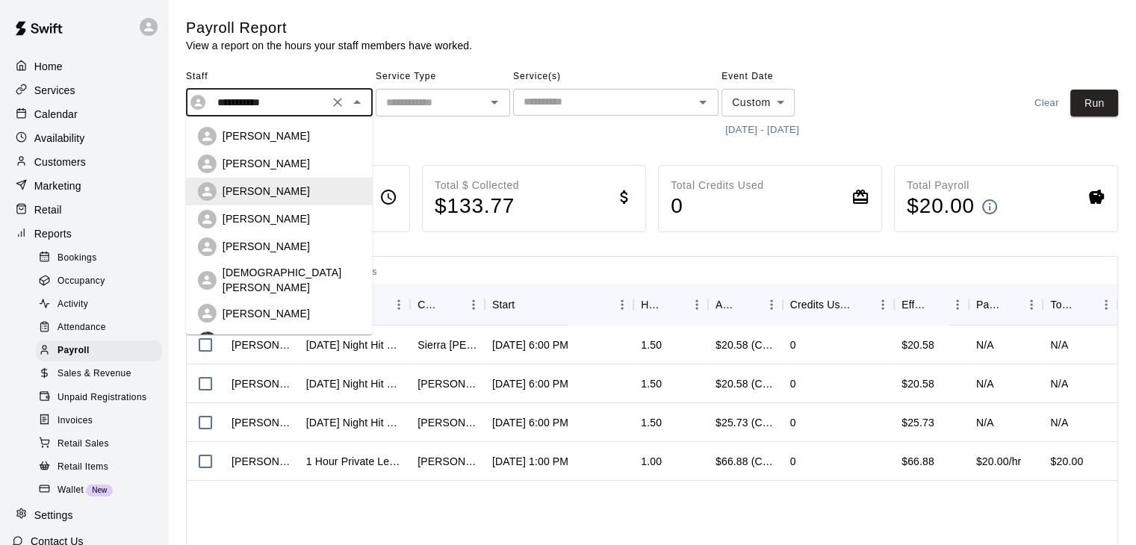
click at [279, 219] on div "Vanna Mills" at bounding box center [291, 218] width 138 height 15
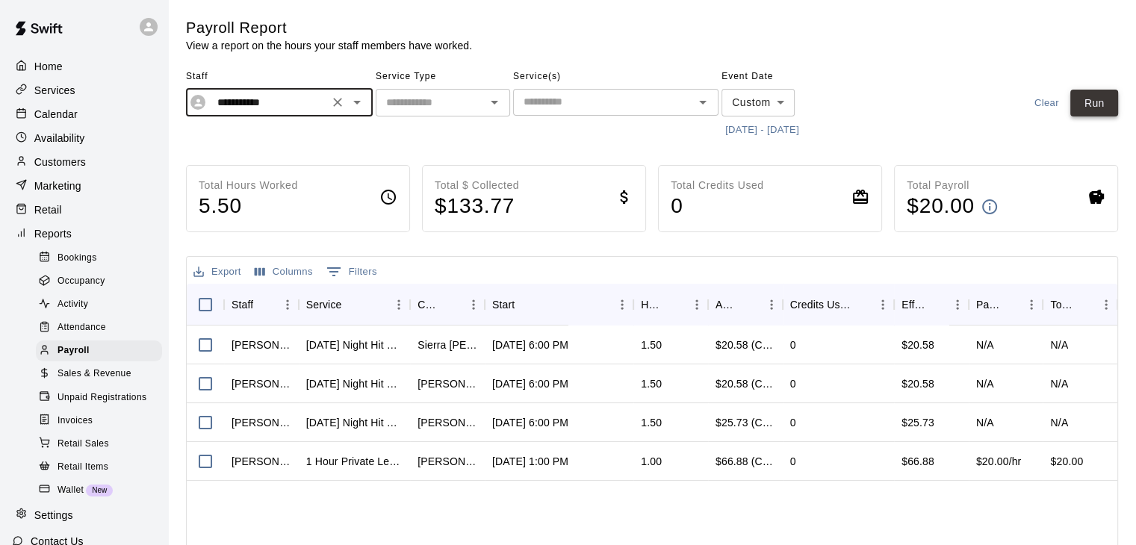
click at [1099, 111] on button "Run" at bounding box center [1094, 104] width 48 height 28
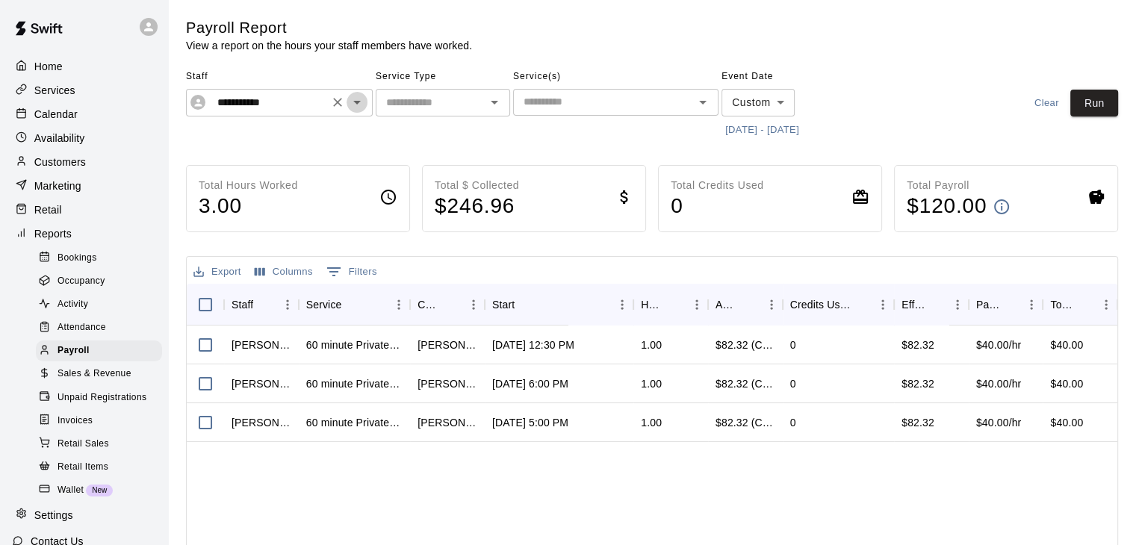
click at [353, 101] on icon "Open" at bounding box center [356, 103] width 7 height 4
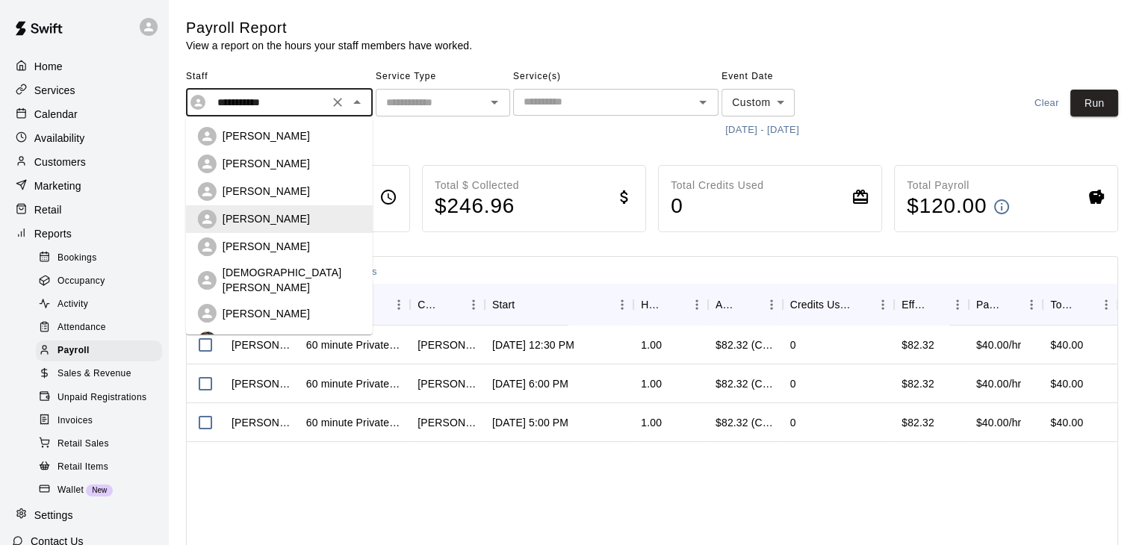
click at [296, 255] on div "[PERSON_NAME]" at bounding box center [279, 246] width 163 height 19
type input "**********"
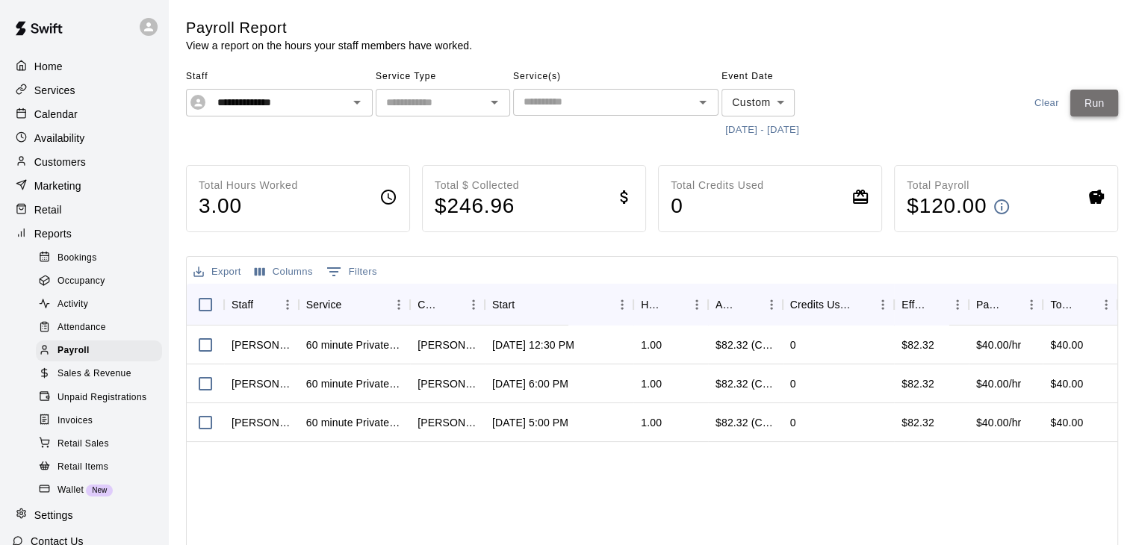
click at [1094, 96] on button "Run" at bounding box center [1094, 104] width 48 height 28
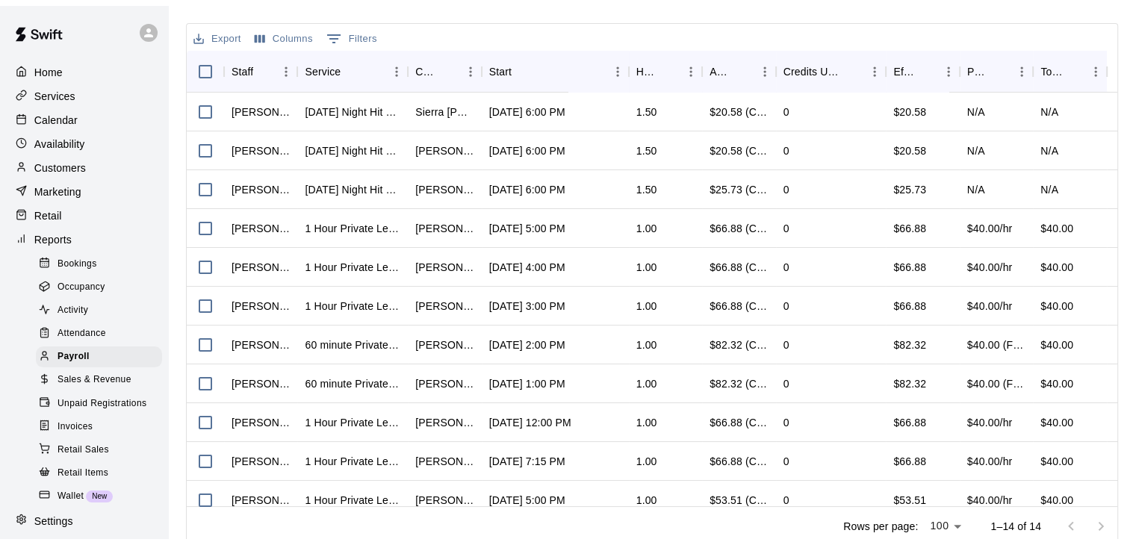
scroll to position [124, 0]
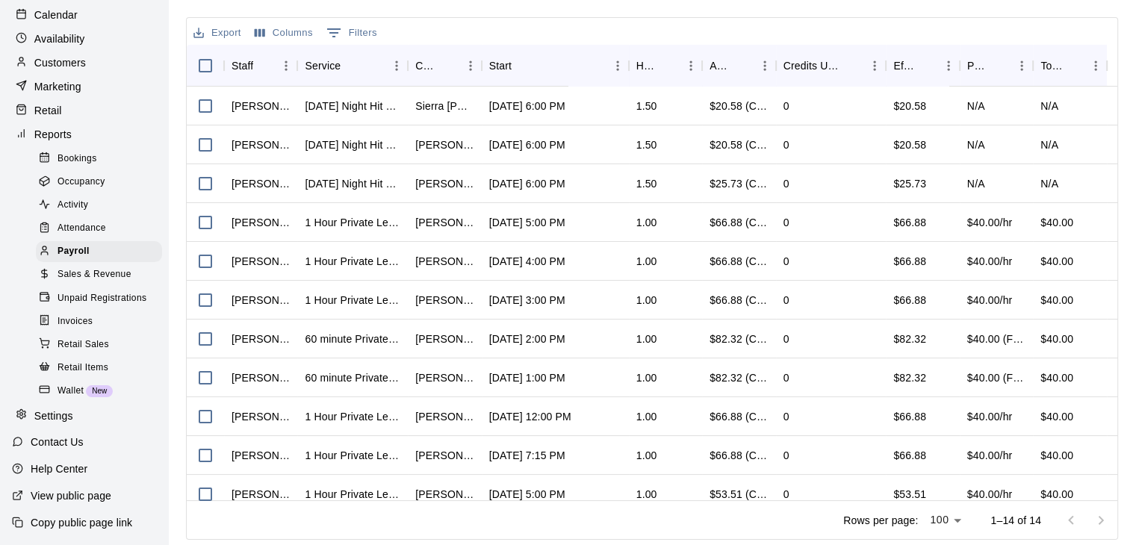
click at [58, 416] on p "Settings" at bounding box center [53, 415] width 39 height 15
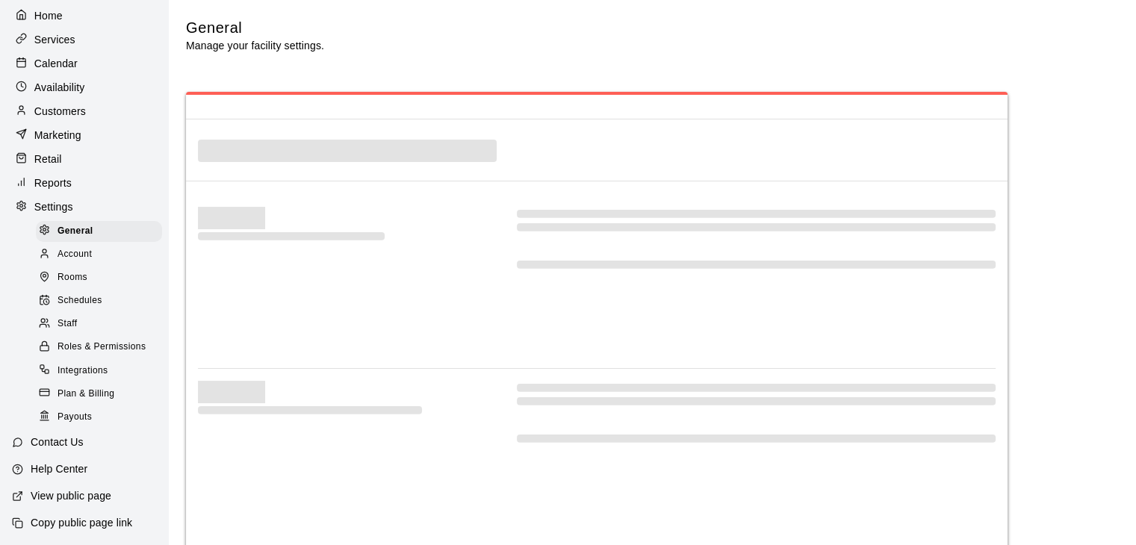
scroll to position [3279, 0]
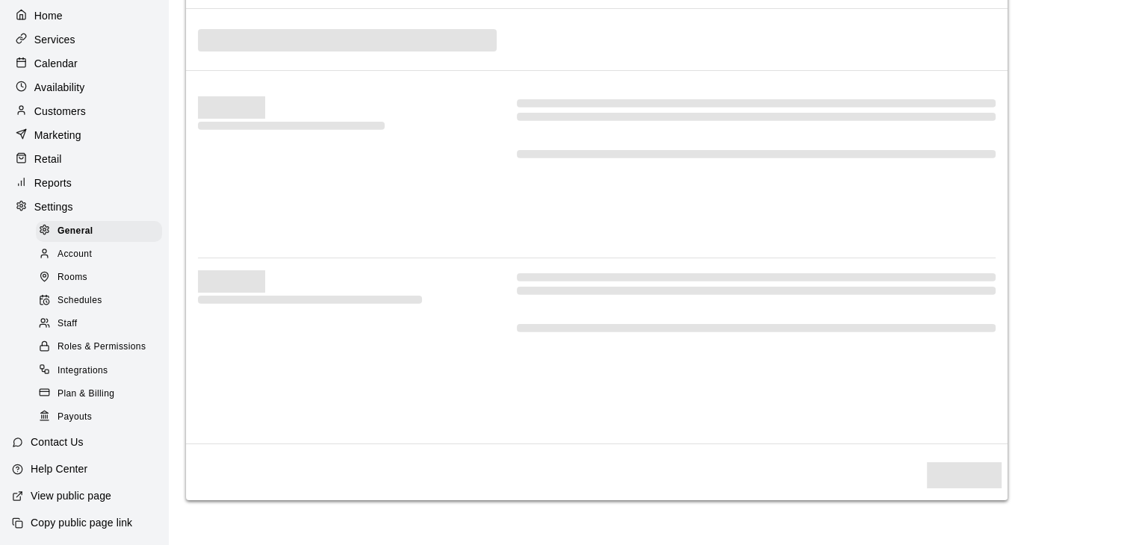
select select "**"
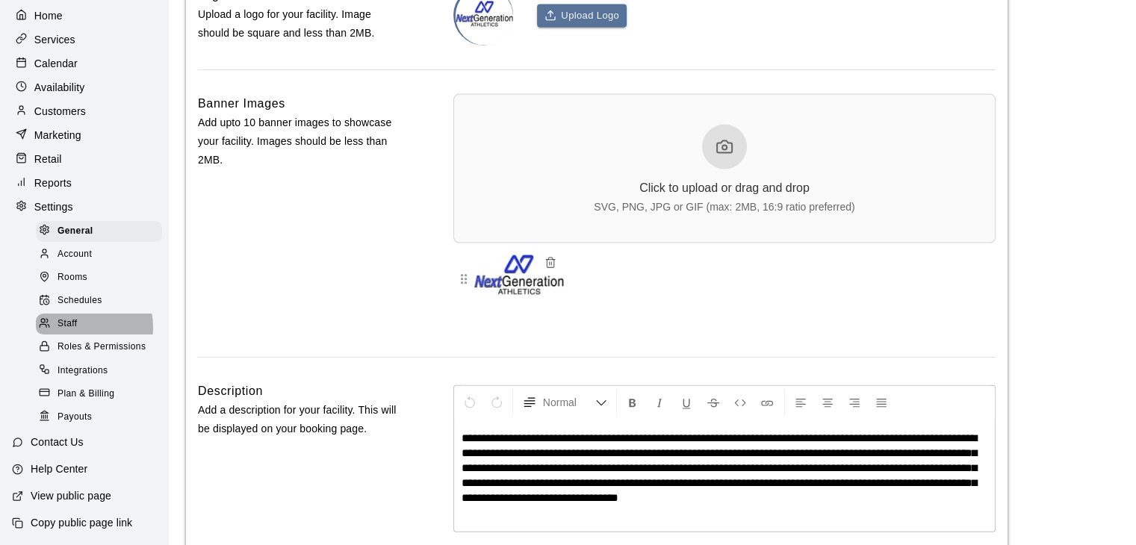
click at [81, 320] on div "Staff" at bounding box center [99, 324] width 126 height 21
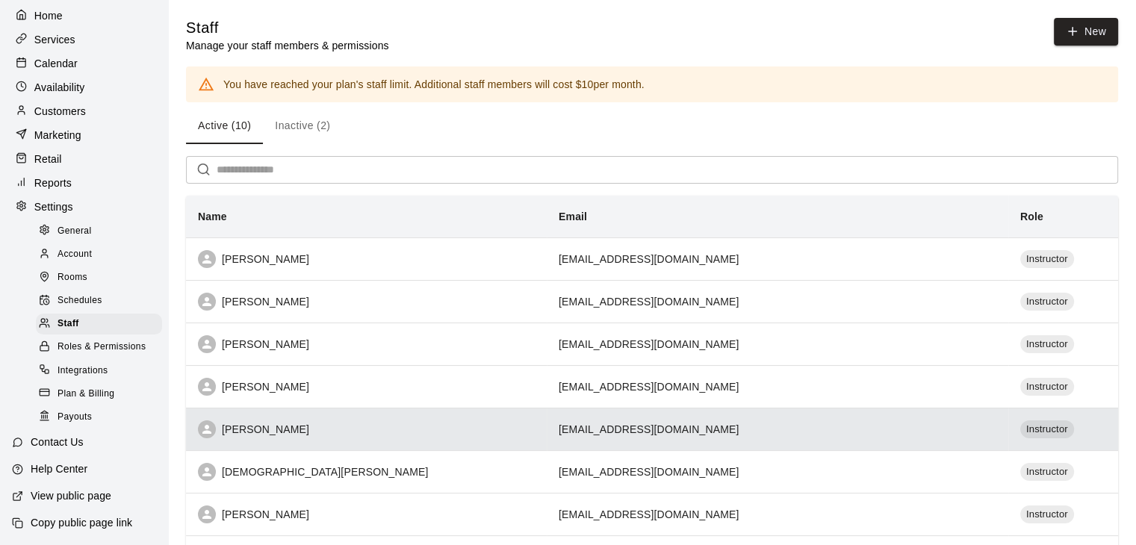
click at [364, 434] on div "[PERSON_NAME]" at bounding box center [366, 429] width 337 height 18
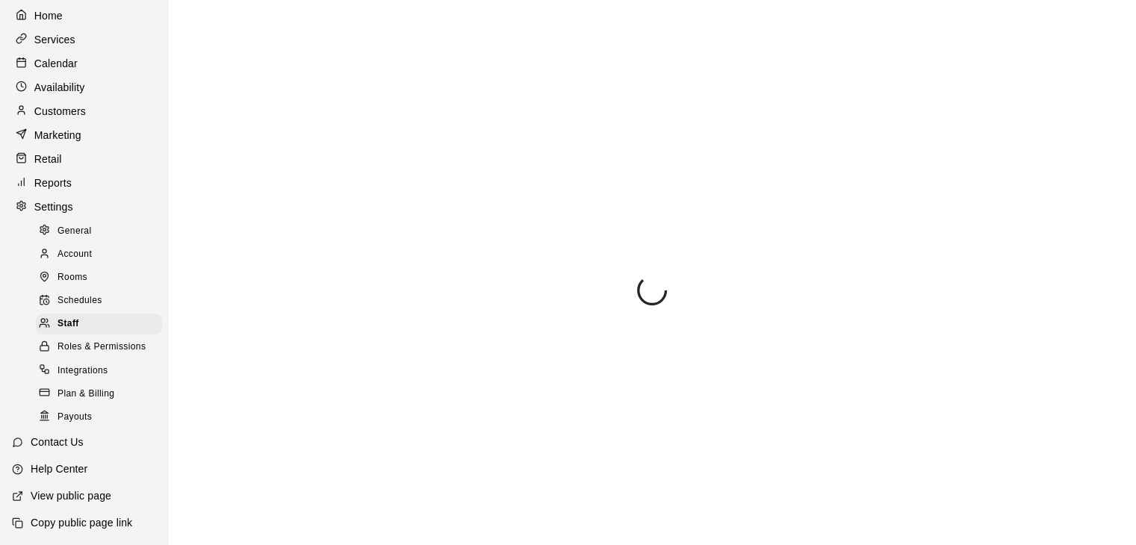
scroll to position [308, 0]
select select "**"
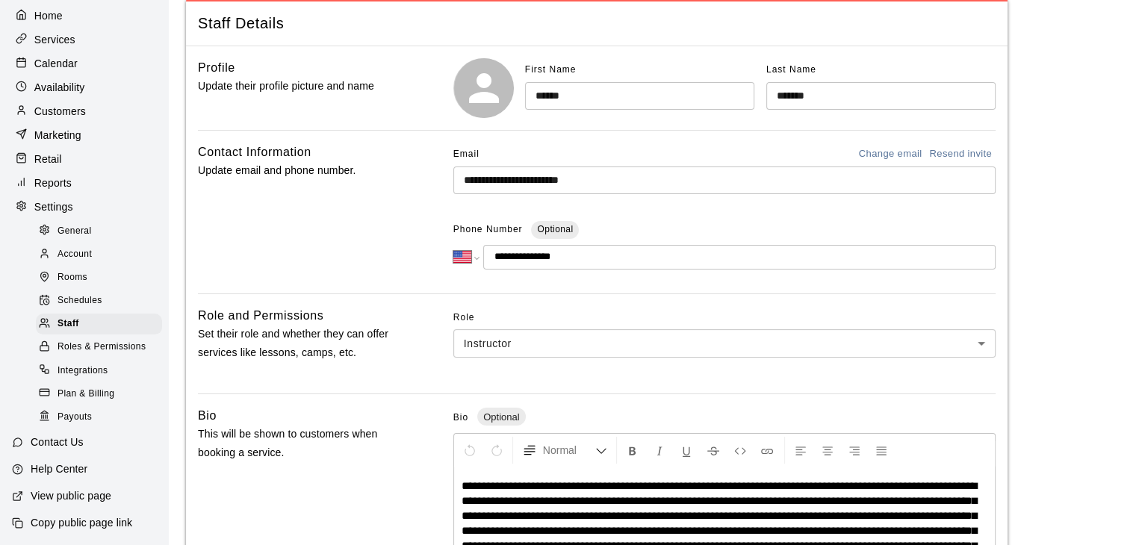
scroll to position [9, 0]
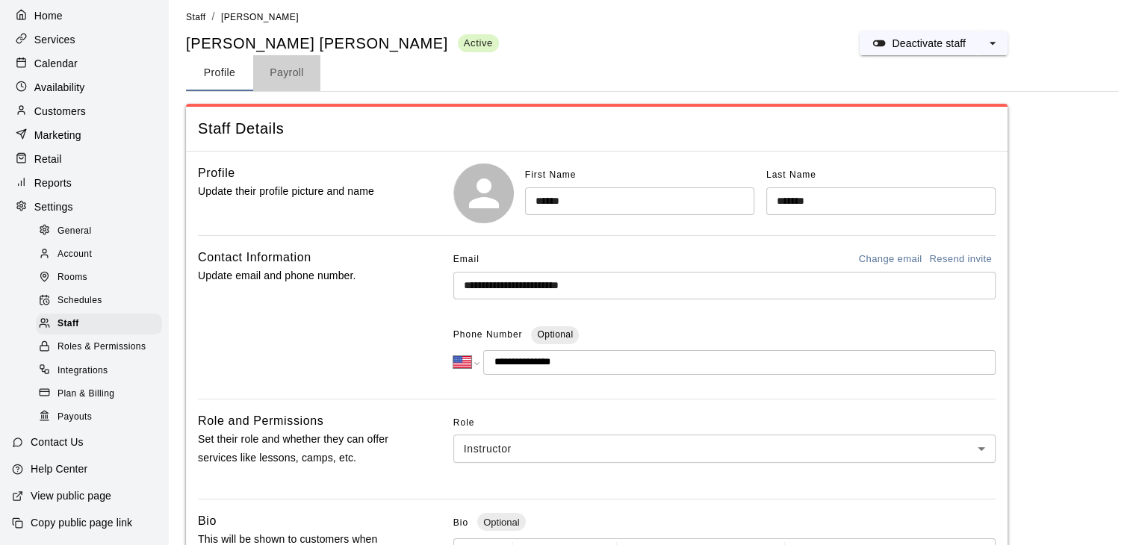
click at [287, 72] on button "Payroll" at bounding box center [286, 73] width 67 height 36
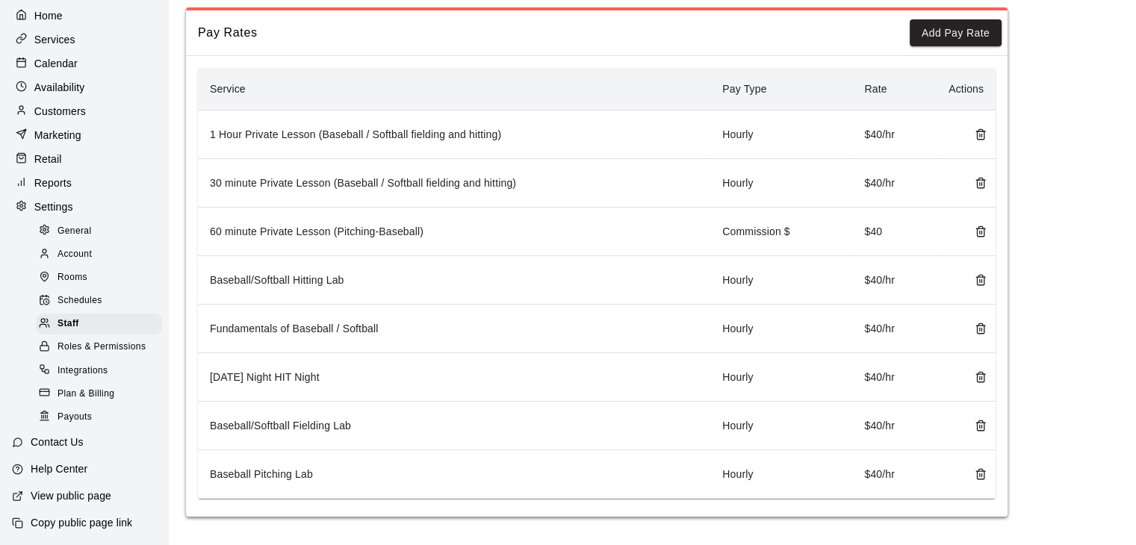
scroll to position [0, 0]
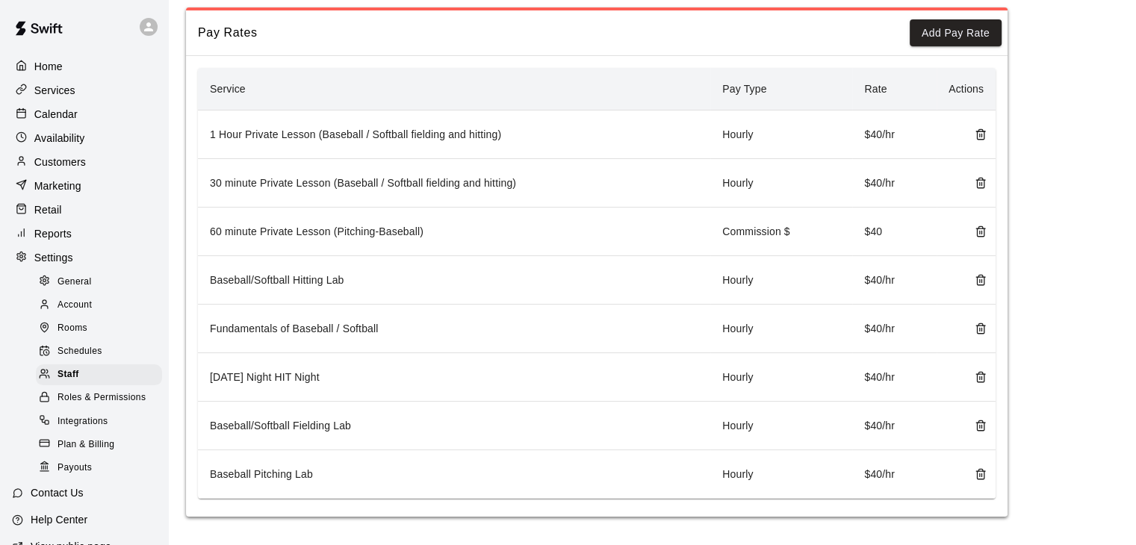
click at [59, 84] on p "Services" at bounding box center [54, 90] width 41 height 15
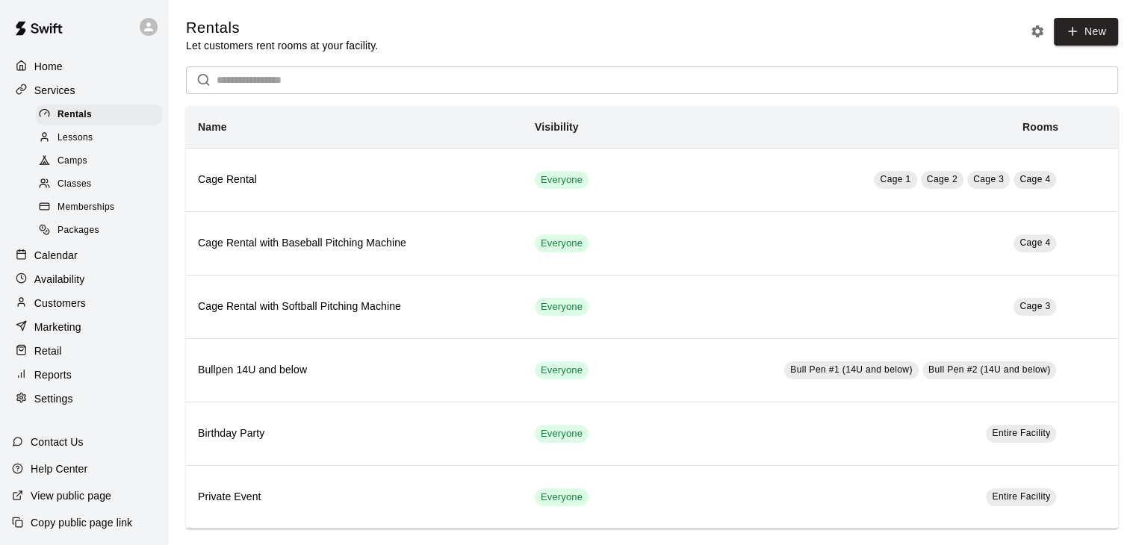
click at [91, 192] on span "Classes" at bounding box center [74, 184] width 34 height 15
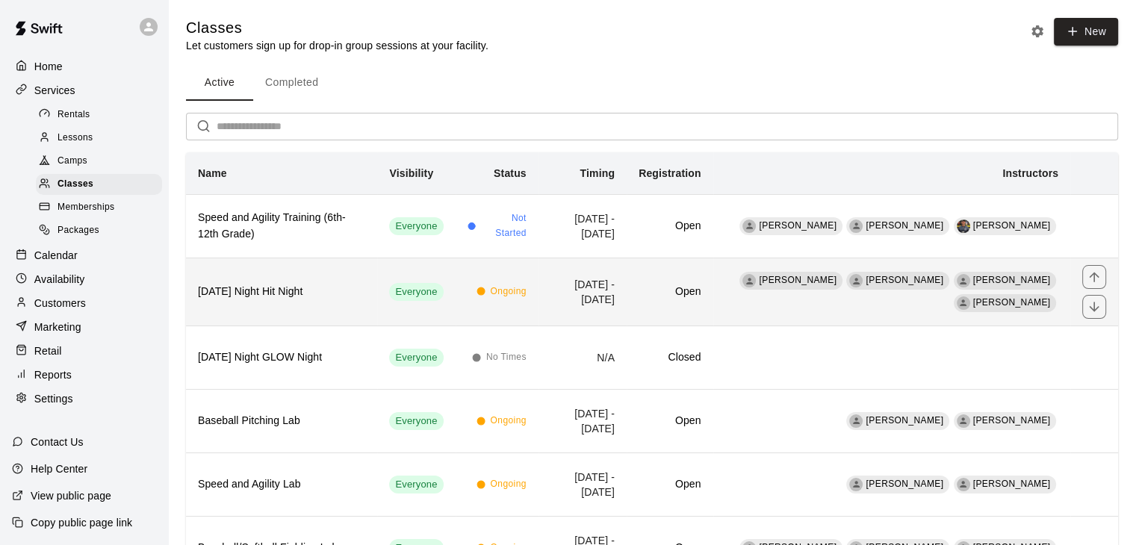
click at [326, 296] on h6 "[DATE] Night Hit Night" at bounding box center [281, 292] width 167 height 16
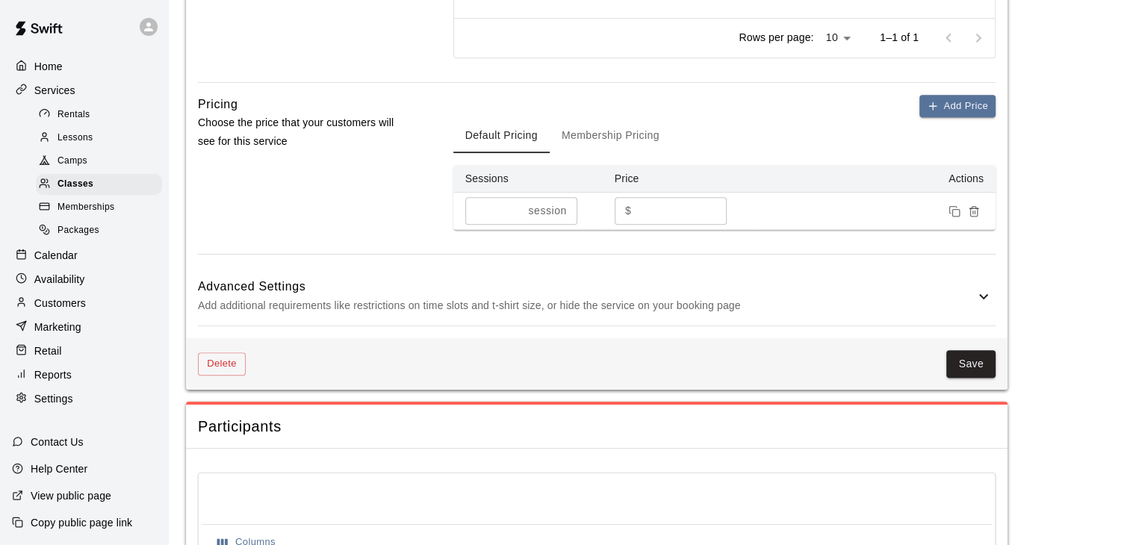
scroll to position [1149, 0]
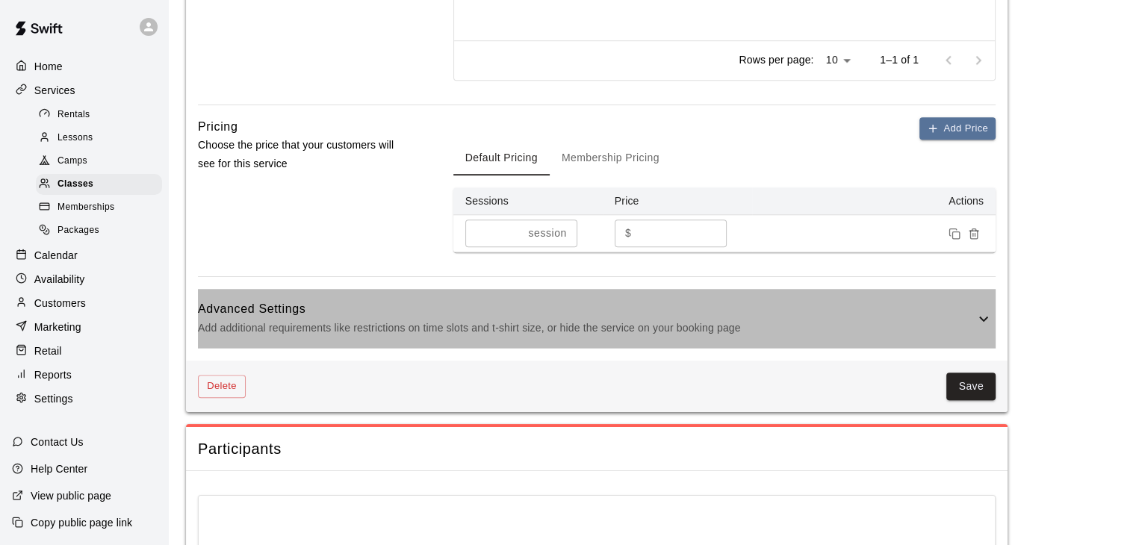
click at [980, 319] on icon at bounding box center [983, 318] width 9 height 5
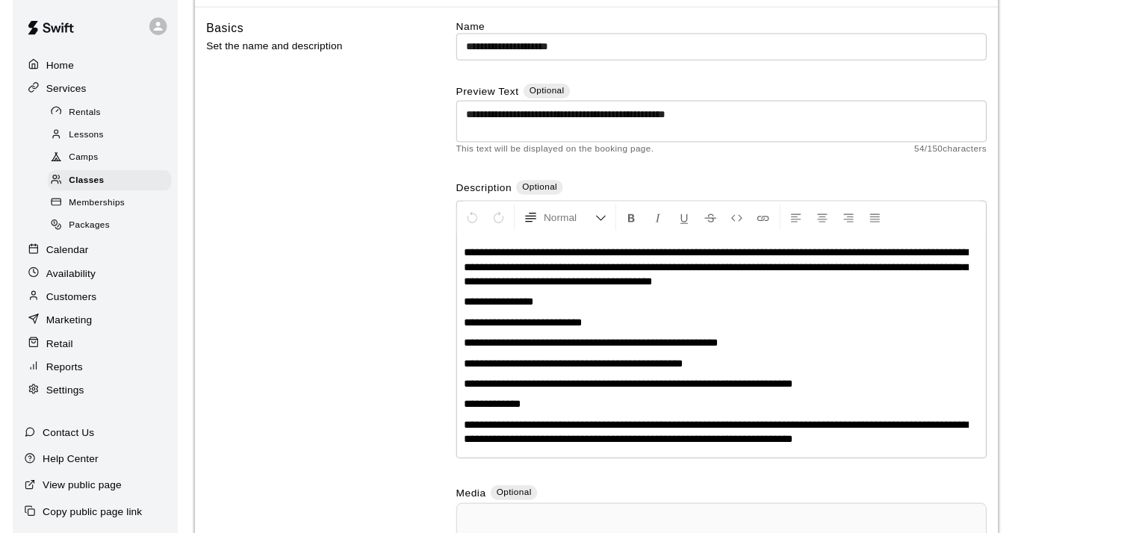
scroll to position [0, 0]
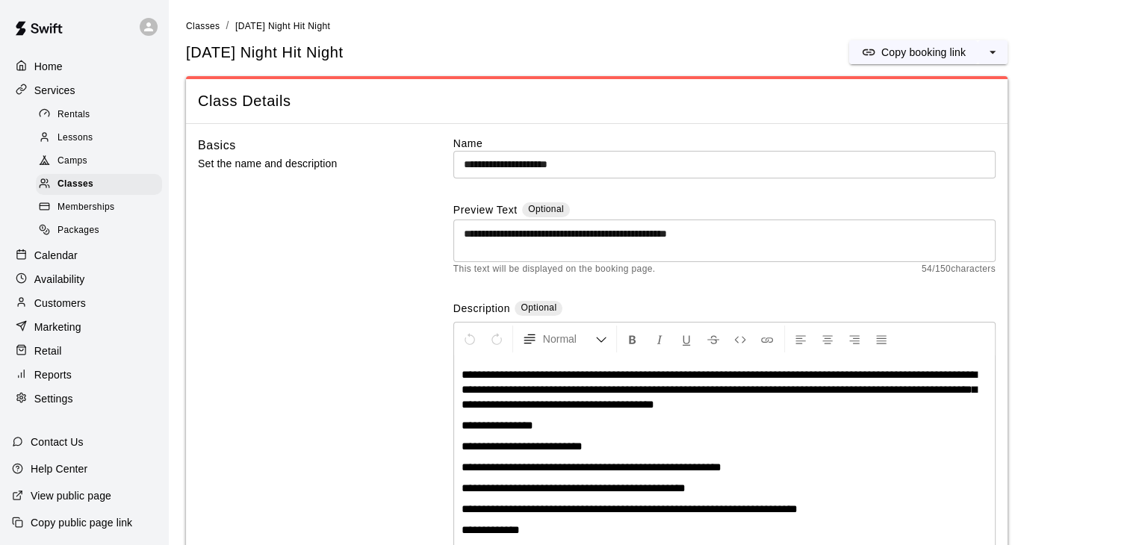
click at [66, 382] on p "Reports" at bounding box center [52, 374] width 37 height 15
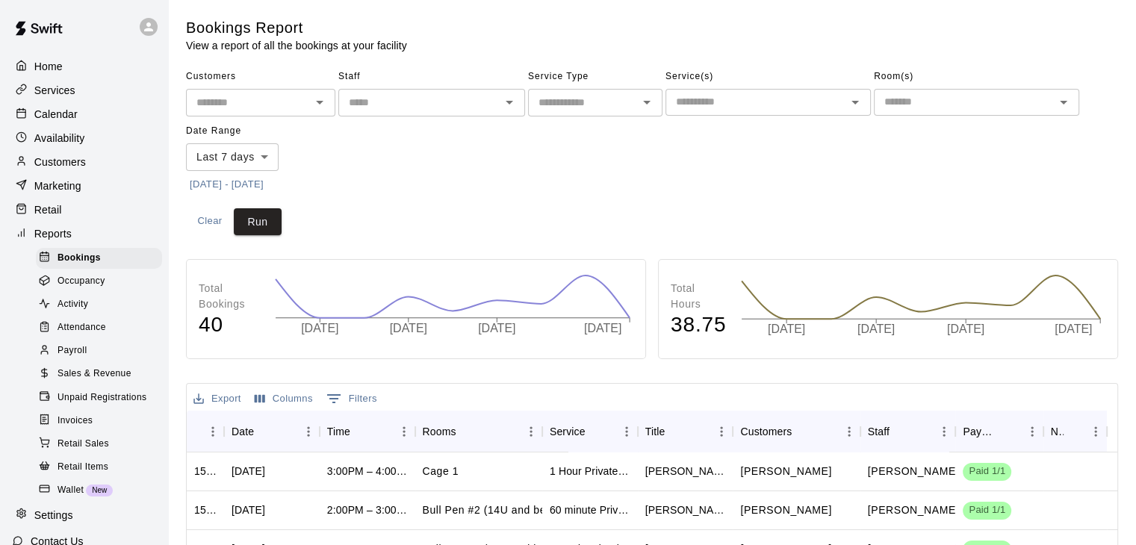
click at [78, 358] on span "Payroll" at bounding box center [71, 350] width 29 height 15
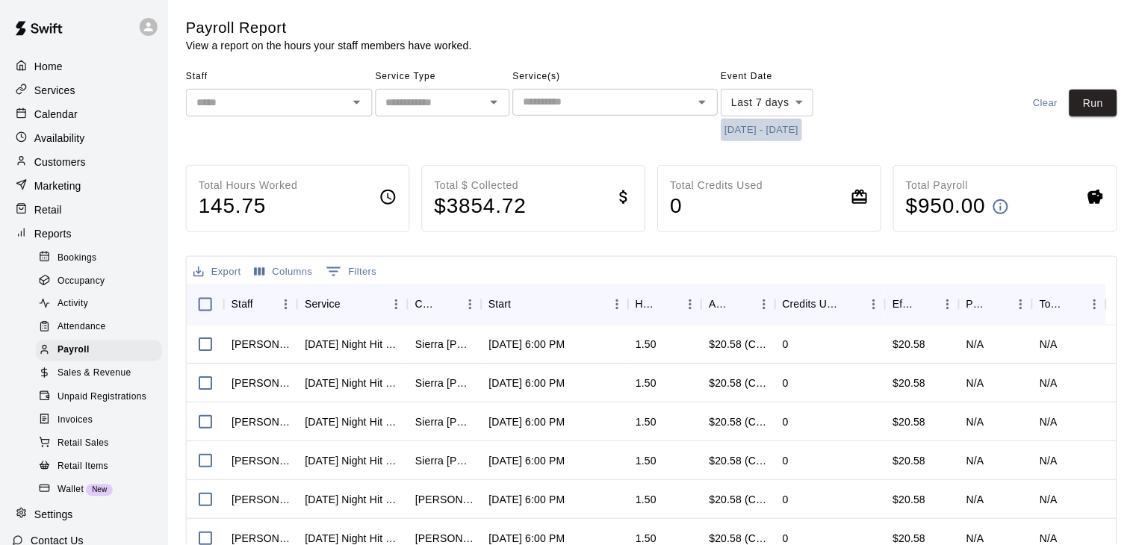
click at [741, 132] on button "10/3/2025 - 10/10/2025" at bounding box center [761, 130] width 81 height 23
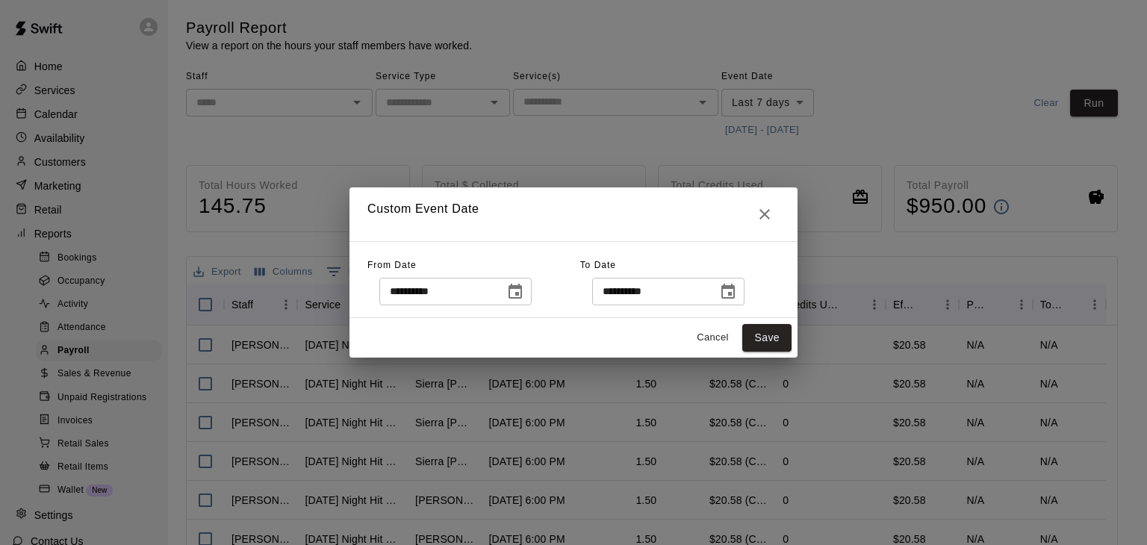
click at [530, 300] on button "Choose date, selected date is Oct 3, 2025" at bounding box center [515, 292] width 30 height 30
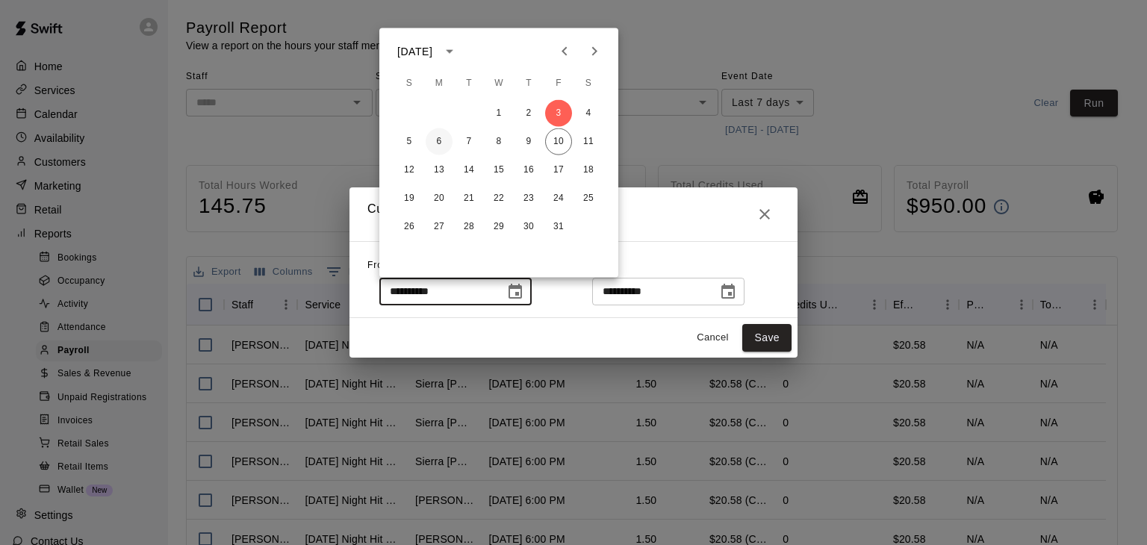
click at [436, 145] on button "6" at bounding box center [439, 141] width 27 height 27
type input "**********"
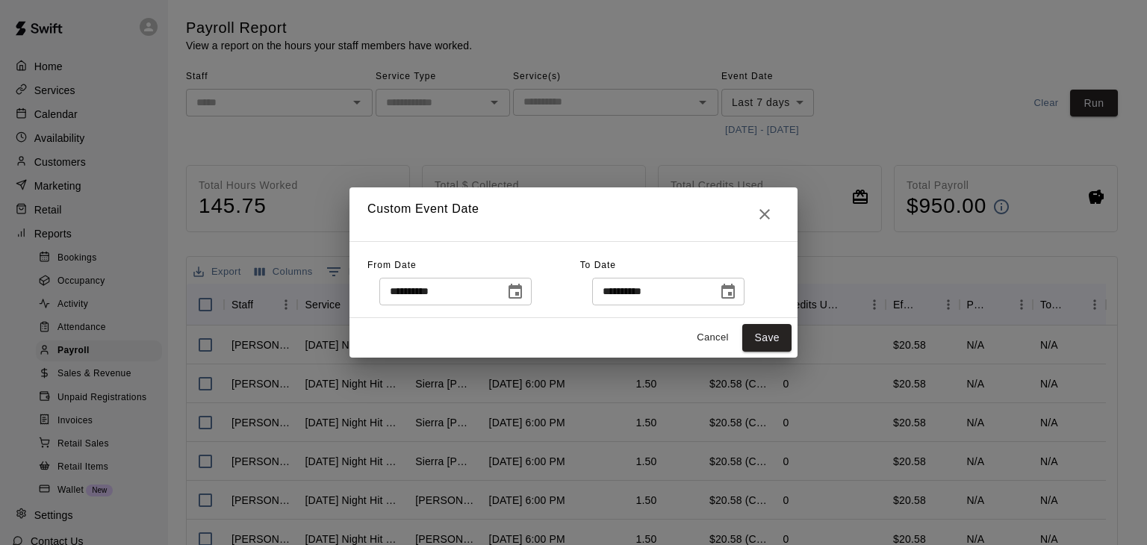
click at [737, 290] on icon "Choose date, selected date is Oct 10, 2025" at bounding box center [728, 292] width 18 height 18
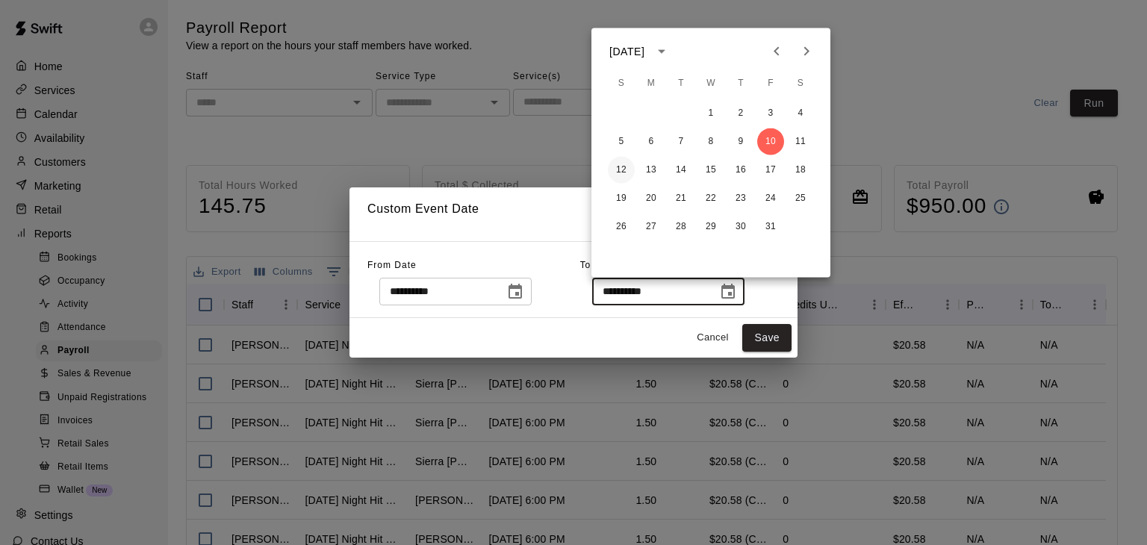
click at [627, 174] on button "12" at bounding box center [621, 170] width 27 height 27
type input "**********"
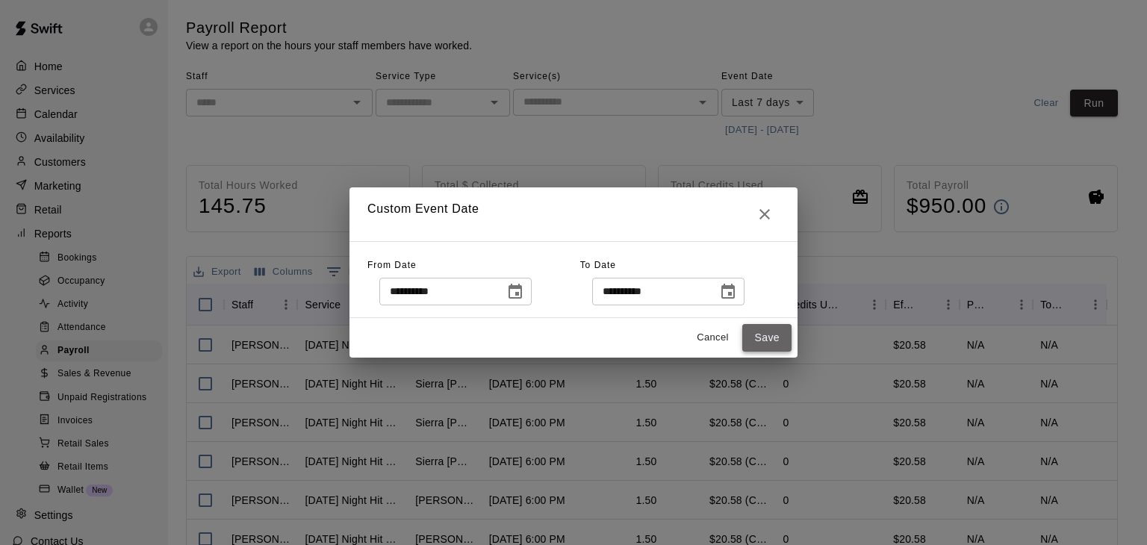
click at [760, 340] on button "Save" at bounding box center [766, 338] width 49 height 28
type input "******"
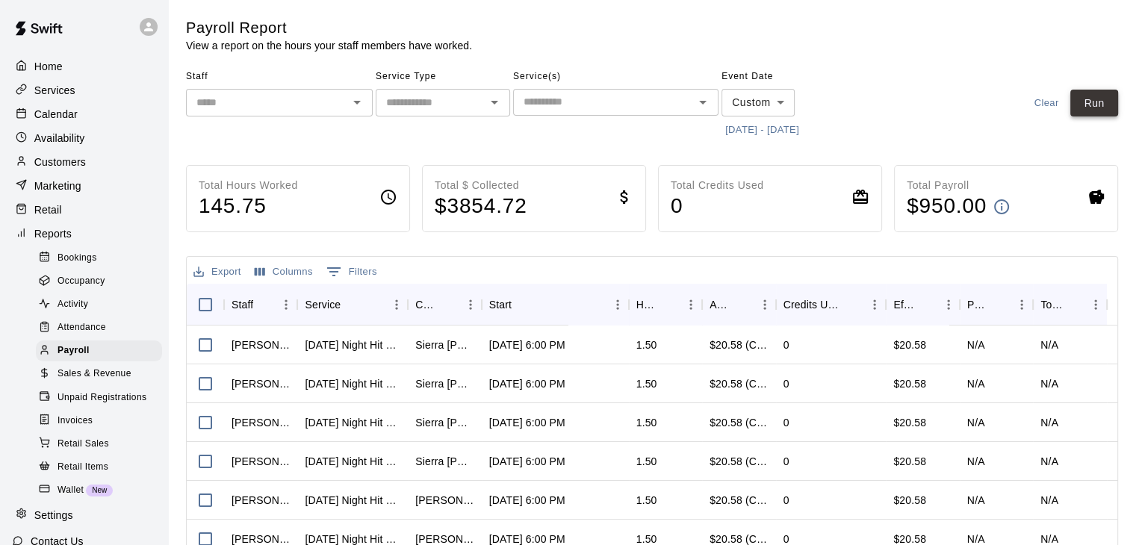
click at [1098, 104] on button "Run" at bounding box center [1094, 104] width 48 height 28
click at [75, 116] on p "Calendar" at bounding box center [55, 114] width 43 height 15
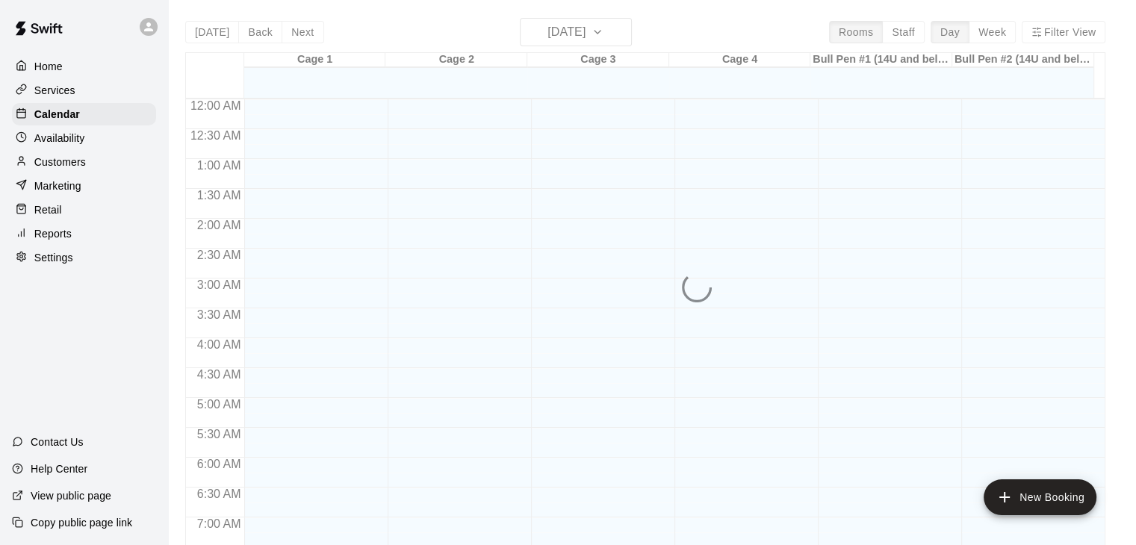
scroll to position [788, 0]
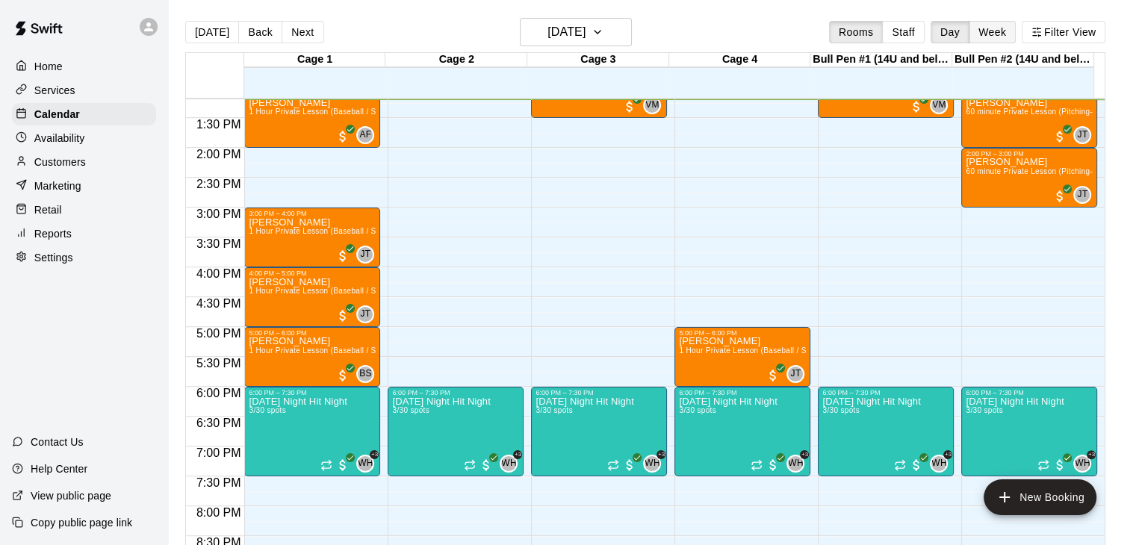
click at [1012, 37] on button "Week" at bounding box center [991, 32] width 47 height 22
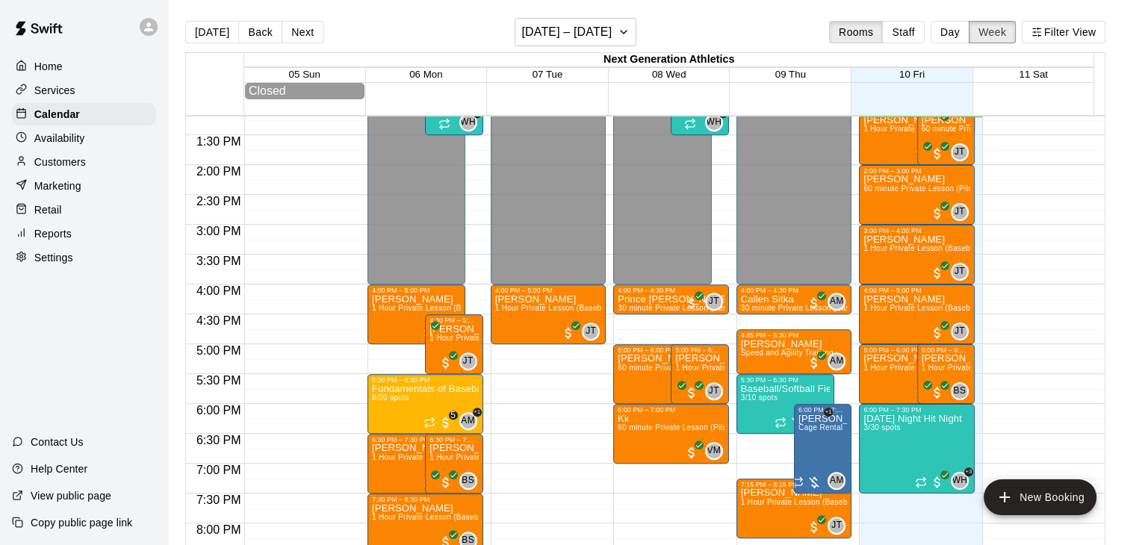
scroll to position [713, 0]
